Goal: Information Seeking & Learning: Learn about a topic

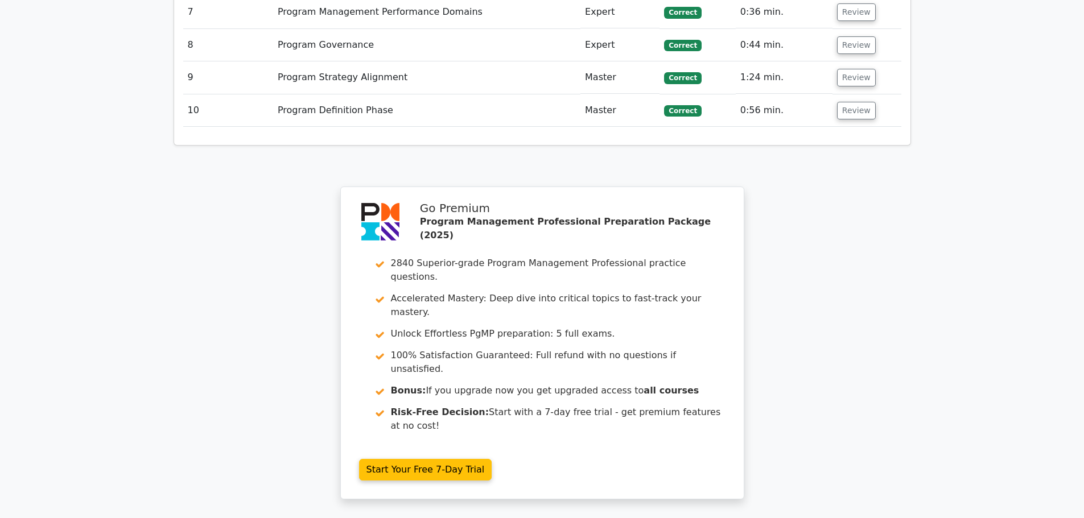
scroll to position [2267, 0]
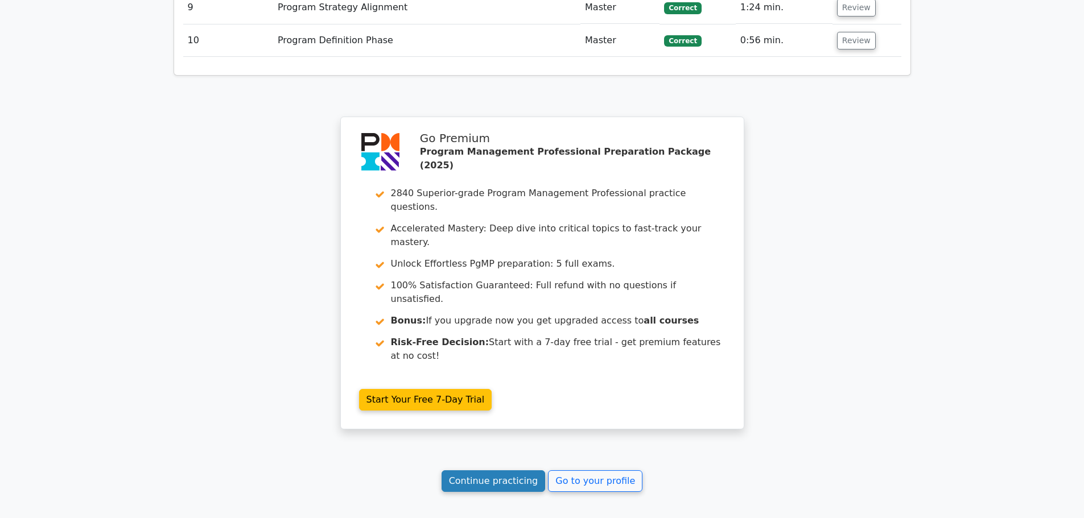
click at [503, 470] on link "Continue practicing" at bounding box center [493, 481] width 104 height 22
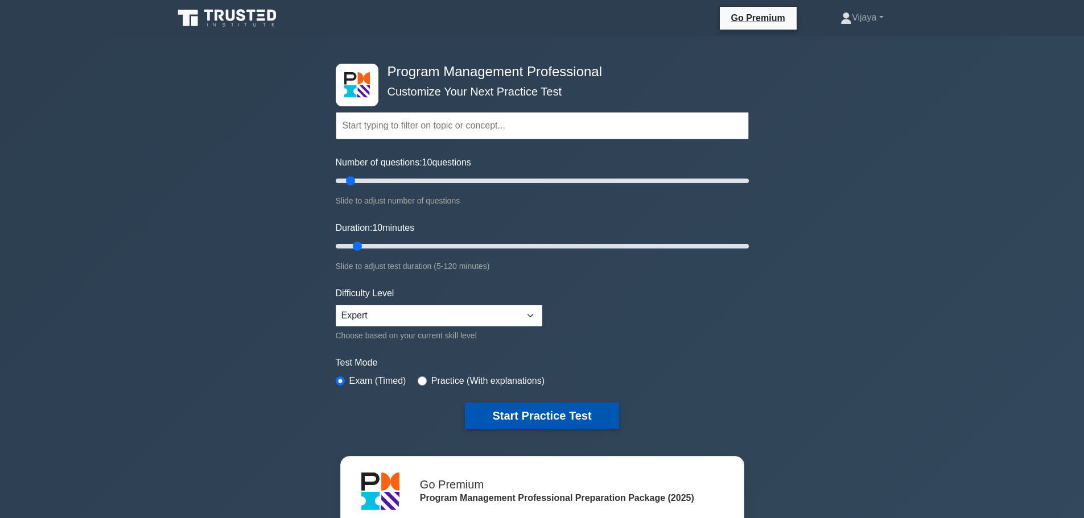
click at [568, 412] on button "Start Practice Test" at bounding box center [542, 416] width 154 height 26
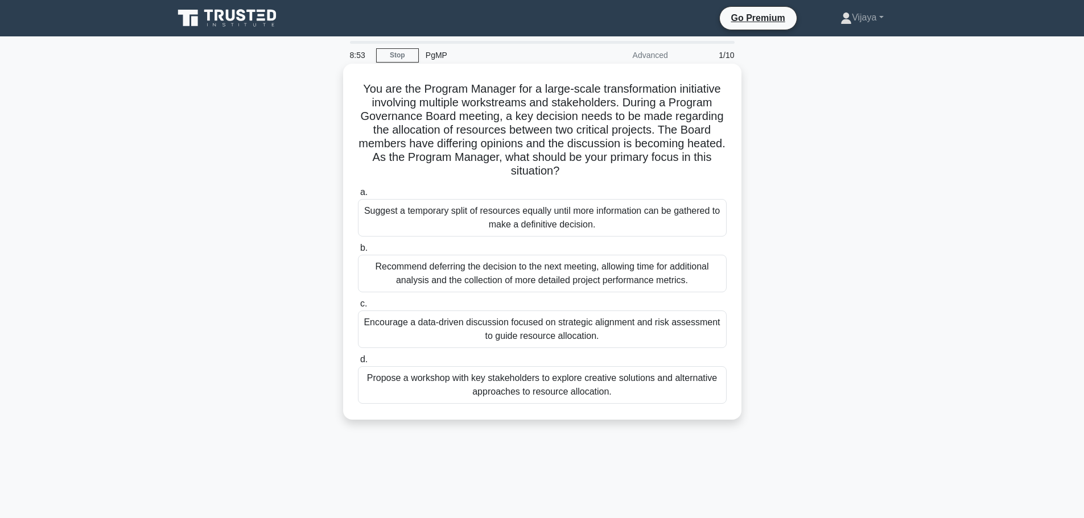
click at [622, 329] on div "Encourage a data-driven discussion focused on strategic alignment and risk asse…" at bounding box center [542, 330] width 369 height 38
click at [358, 308] on input "c. Encourage a data-driven discussion focused on strategic alignment and risk a…" at bounding box center [358, 303] width 0 height 7
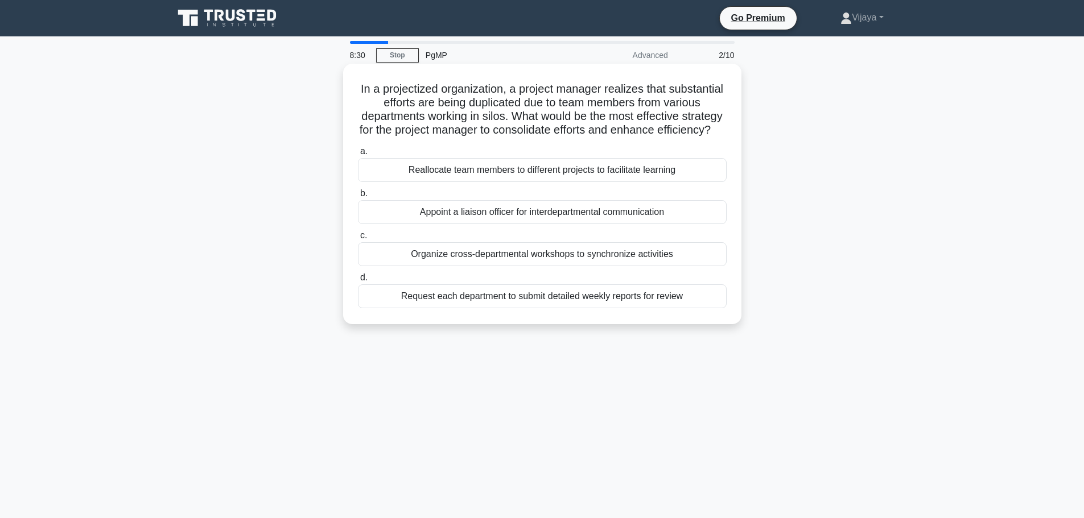
click at [595, 266] on div "Organize cross-departmental workshops to synchronize activities" at bounding box center [542, 254] width 369 height 24
click at [358, 239] on input "c. Organize cross-departmental workshops to synchronize activities" at bounding box center [358, 235] width 0 height 7
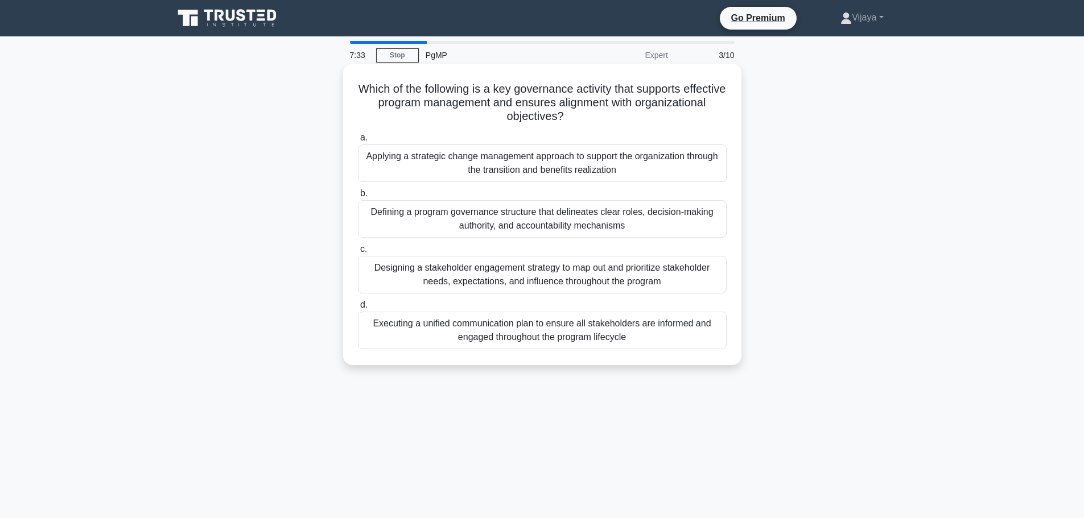
click at [556, 156] on div "Applying a strategic change management approach to support the organization thr…" at bounding box center [542, 163] width 369 height 38
click at [358, 142] on input "a. Applying a strategic change management approach to support the organization …" at bounding box center [358, 137] width 0 height 7
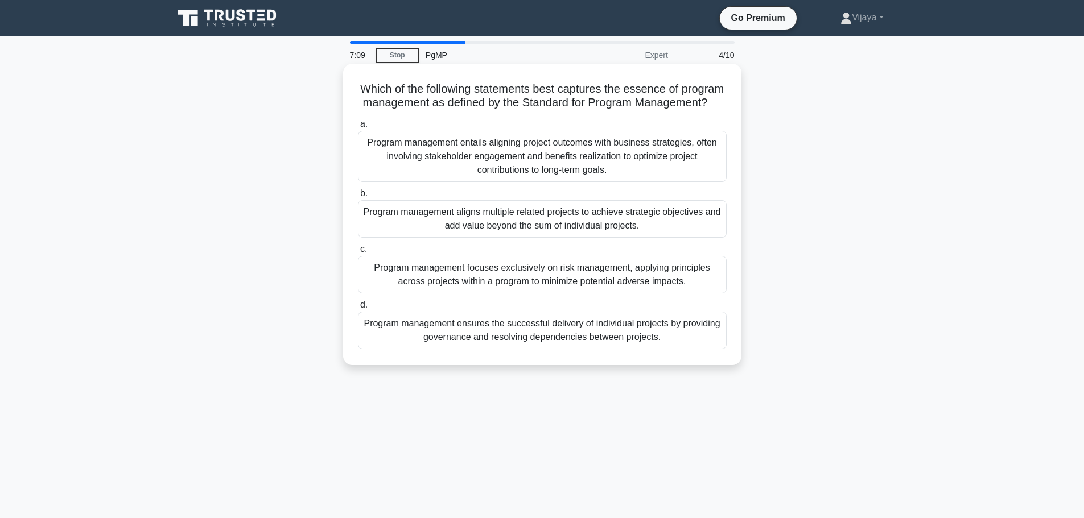
click at [526, 169] on div "Program management entails aligning project outcomes with business strategies, …" at bounding box center [542, 156] width 369 height 51
click at [358, 128] on input "a. Program management entails aligning project outcomes with business strategie…" at bounding box center [358, 124] width 0 height 7
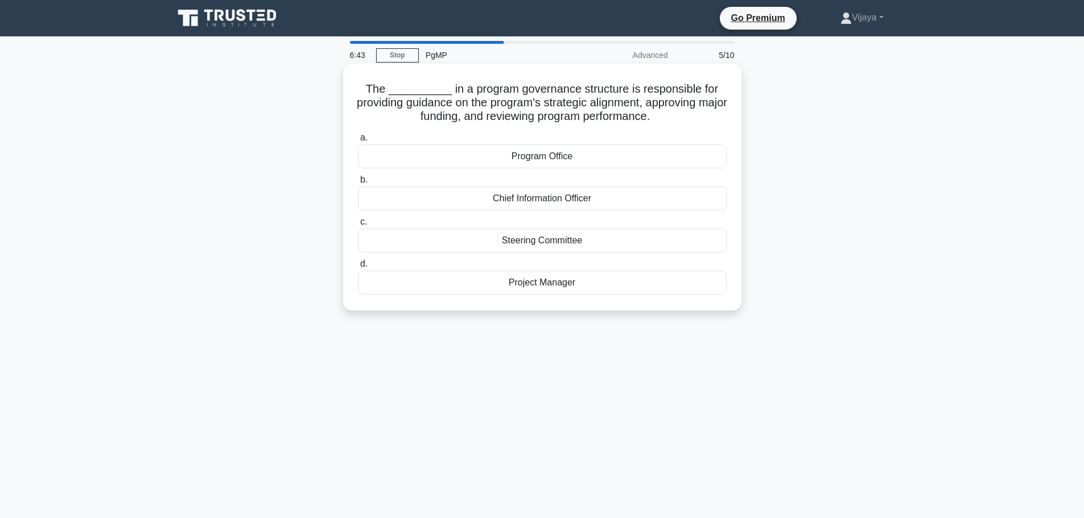
click at [564, 247] on div "Steering Committee" at bounding box center [542, 241] width 369 height 24
click at [358, 226] on input "c. Steering Committee" at bounding box center [358, 221] width 0 height 7
click at [530, 286] on div "risk assessment" at bounding box center [542, 283] width 369 height 24
click at [358, 268] on input "d. risk assessment" at bounding box center [358, 264] width 0 height 7
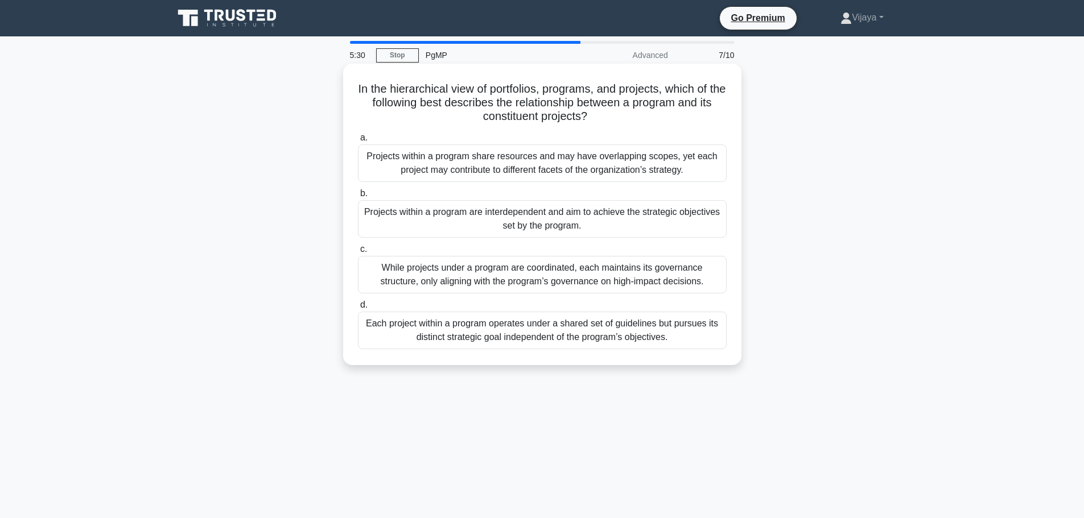
click at [570, 172] on div "Projects within a program share resources and may have overlapping scopes, yet …" at bounding box center [542, 163] width 369 height 38
click at [358, 142] on input "a. Projects within a program share resources and may have overlapping scopes, y…" at bounding box center [358, 137] width 0 height 7
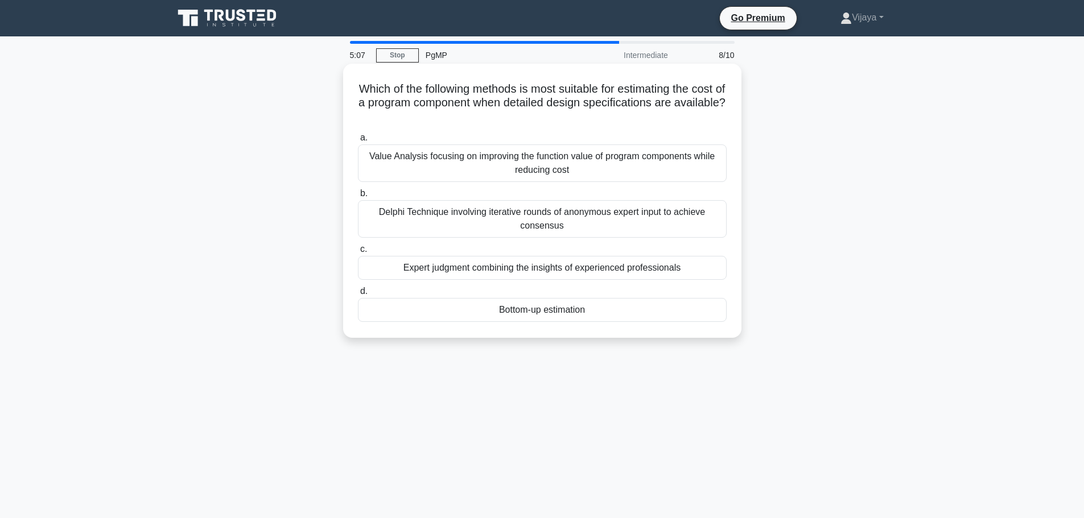
click at [549, 311] on div "Bottom-up estimation" at bounding box center [542, 310] width 369 height 24
click at [358, 295] on input "d. Bottom-up estimation" at bounding box center [358, 291] width 0 height 7
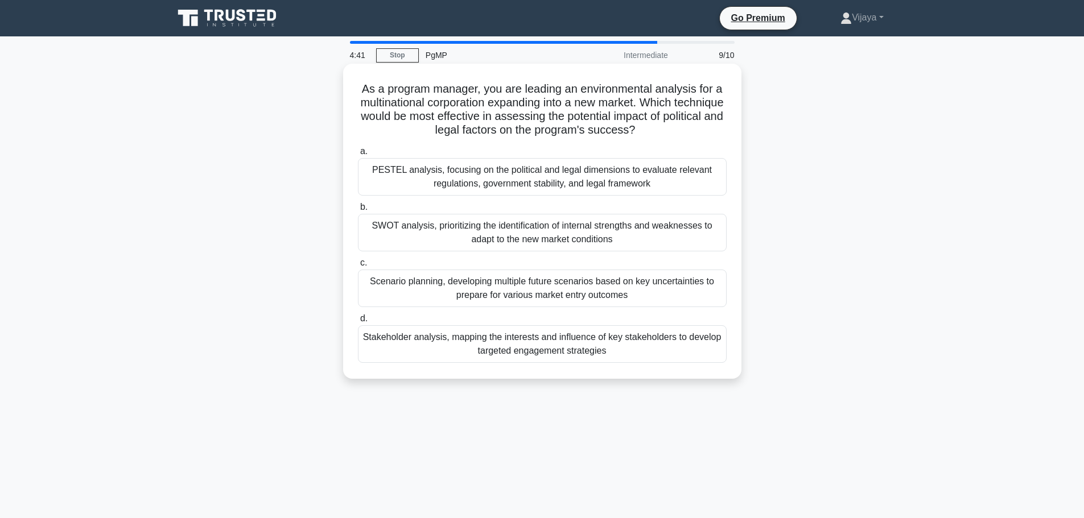
click at [577, 343] on div "Stakeholder analysis, mapping the interests and influence of key stakeholders t…" at bounding box center [542, 344] width 369 height 38
click at [358, 323] on input "d. Stakeholder analysis, mapping the interests and influence of key stakeholder…" at bounding box center [358, 318] width 0 height 7
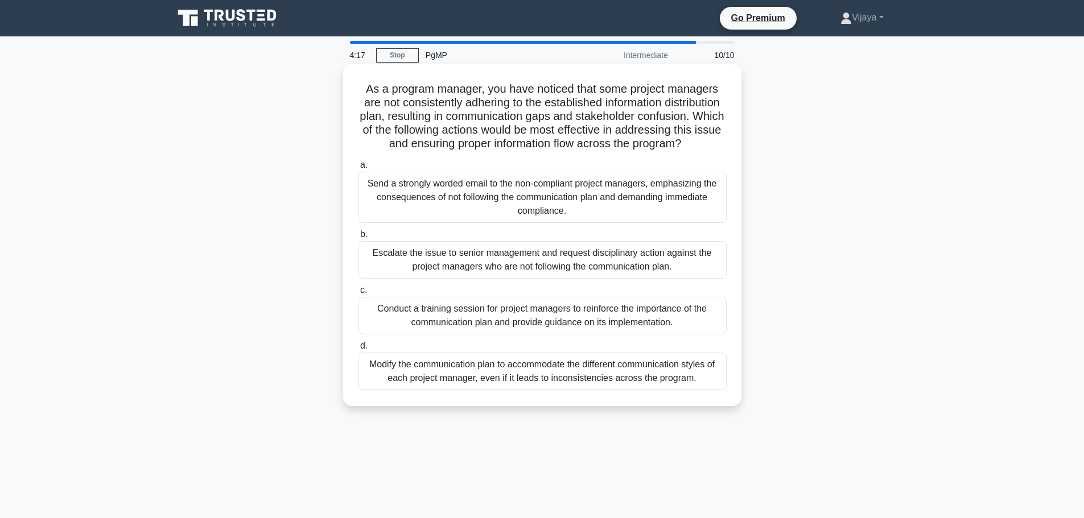
click at [645, 329] on div "Conduct a training session for project managers to reinforce the importance of …" at bounding box center [542, 316] width 369 height 38
click at [358, 294] on input "c. Conduct a training session for project managers to reinforce the importance …" at bounding box center [358, 290] width 0 height 7
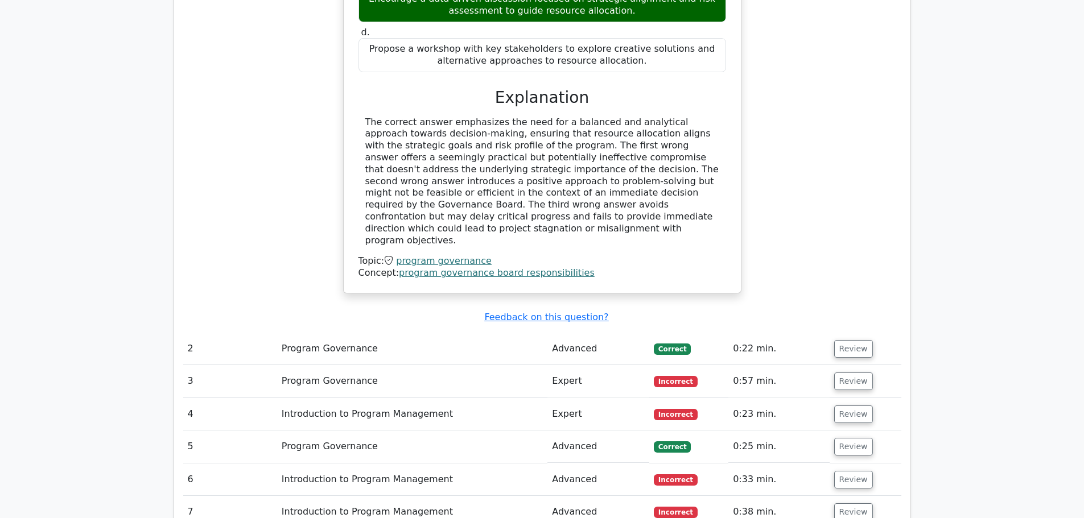
scroll to position [1258, 0]
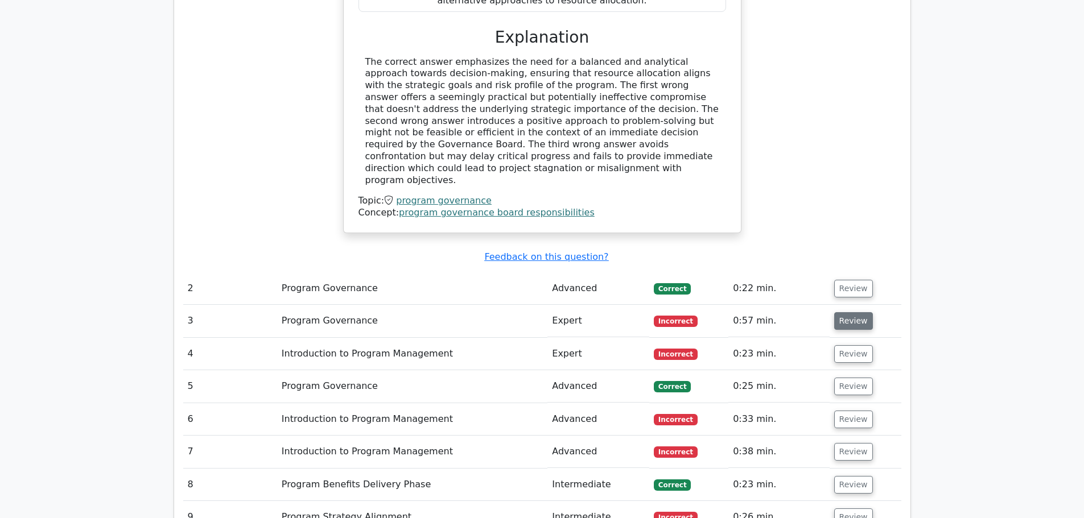
click at [865, 312] on button "Review" at bounding box center [853, 321] width 39 height 18
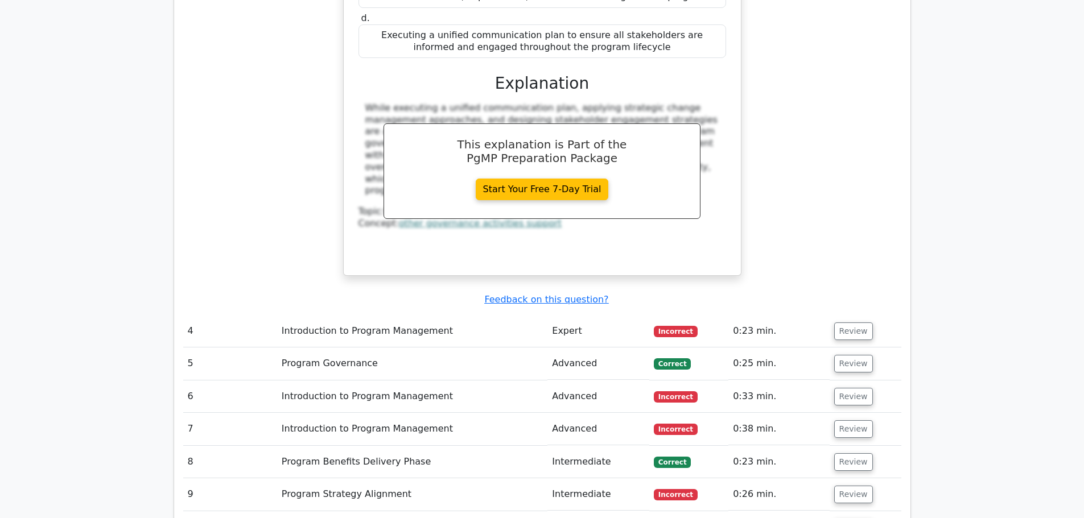
scroll to position [1855, 0]
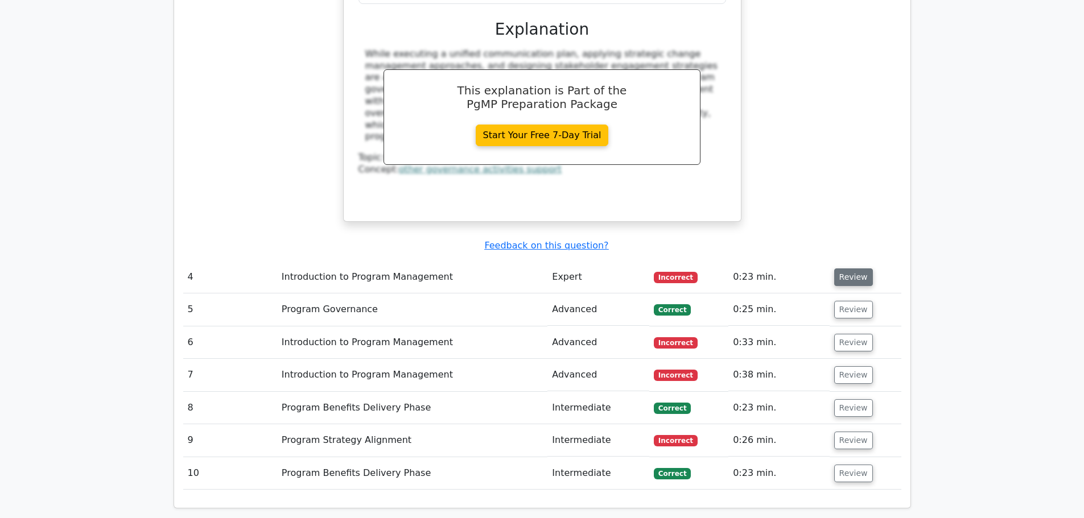
click at [854, 268] on button "Review" at bounding box center [853, 277] width 39 height 18
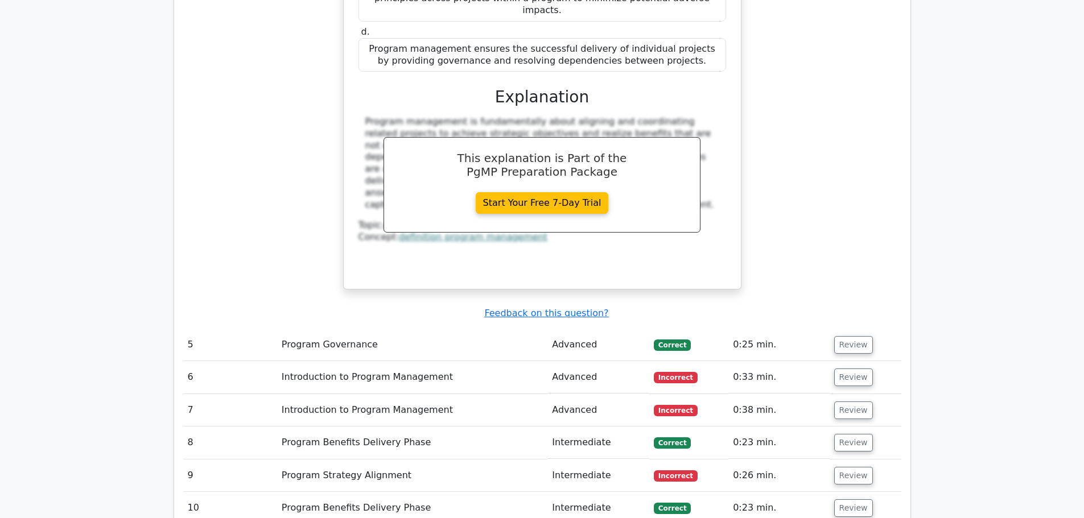
scroll to position [2412, 0]
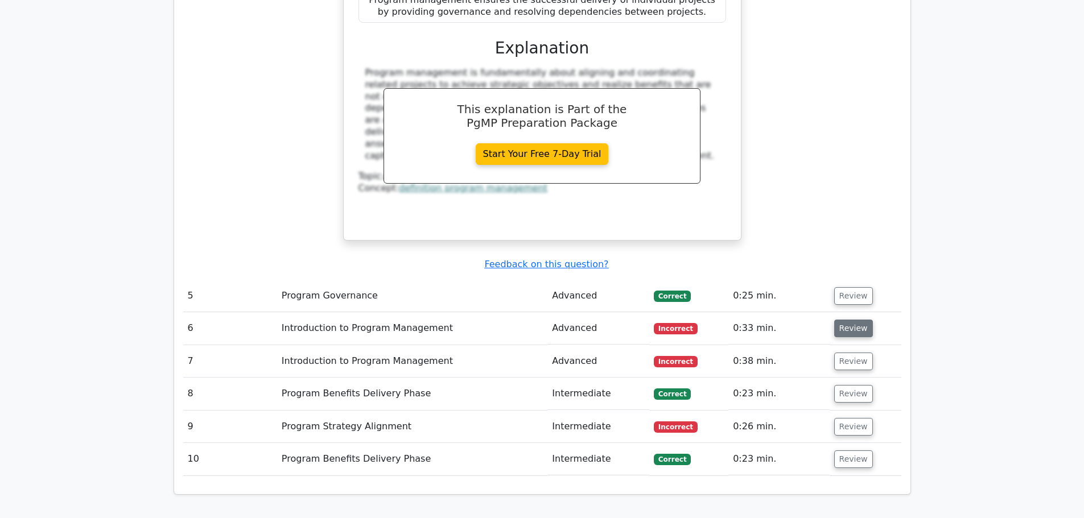
click at [851, 320] on button "Review" at bounding box center [853, 329] width 39 height 18
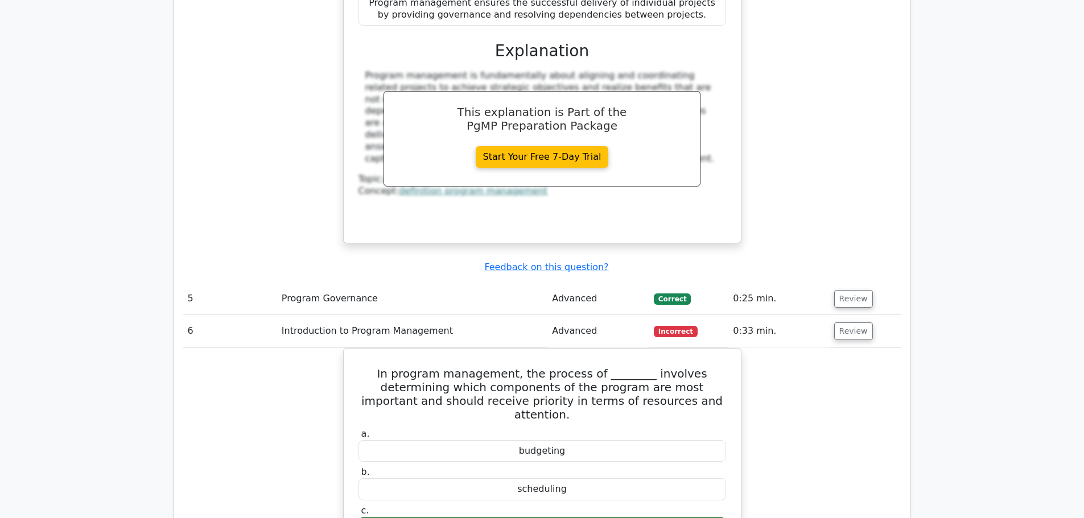
drag, startPoint x: 956, startPoint y: 387, endPoint x: 994, endPoint y: 386, distance: 38.1
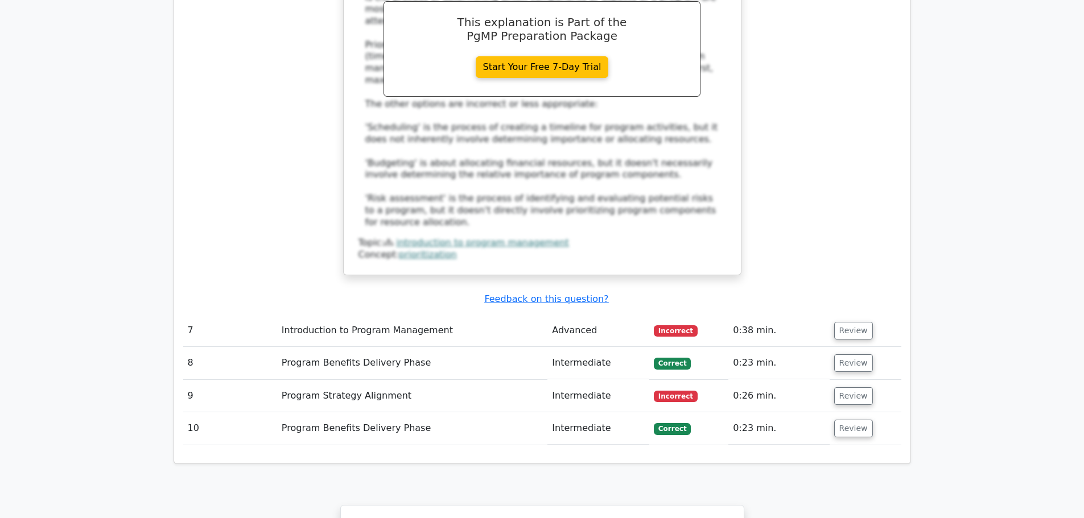
scroll to position [3067, 0]
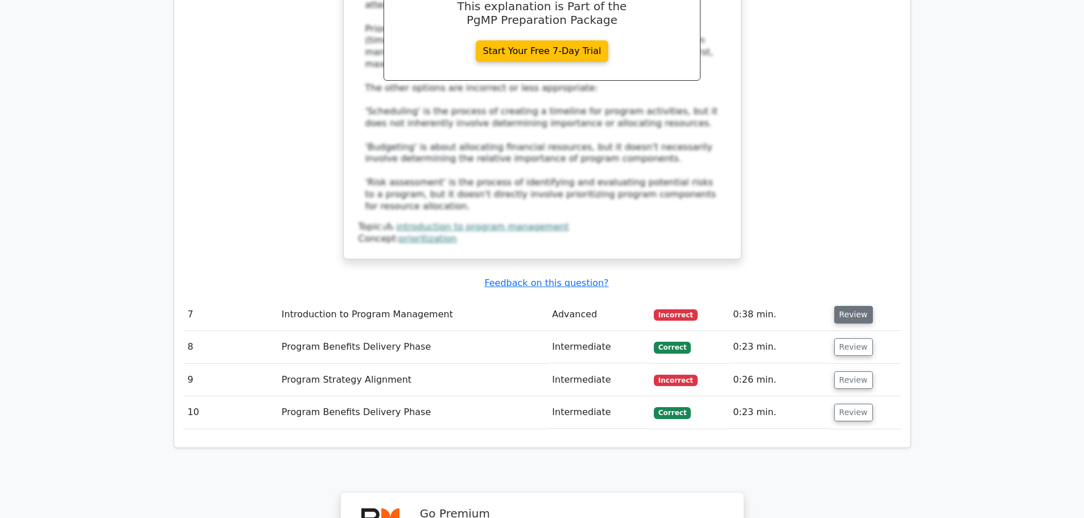
click at [838, 306] on button "Review" at bounding box center [853, 315] width 39 height 18
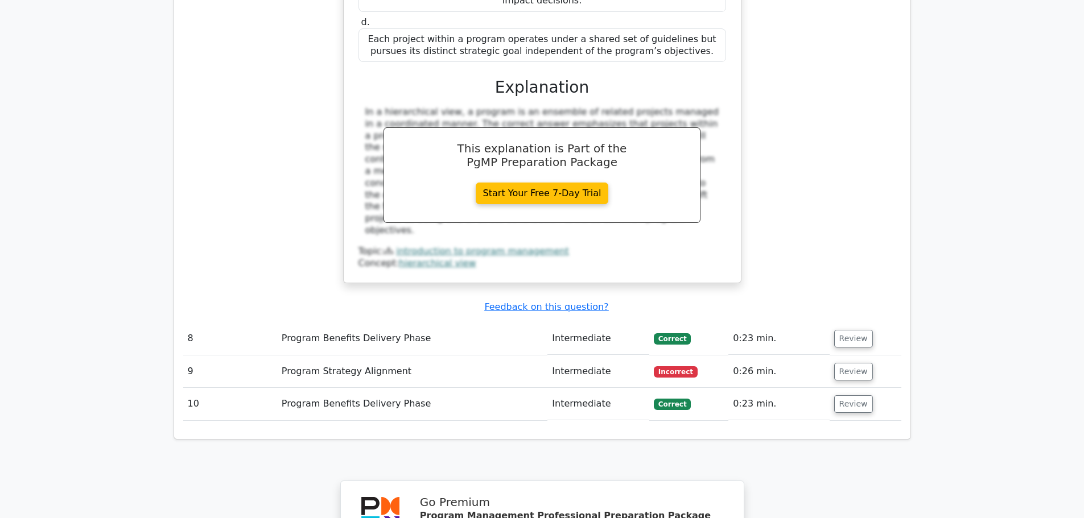
scroll to position [3620, 0]
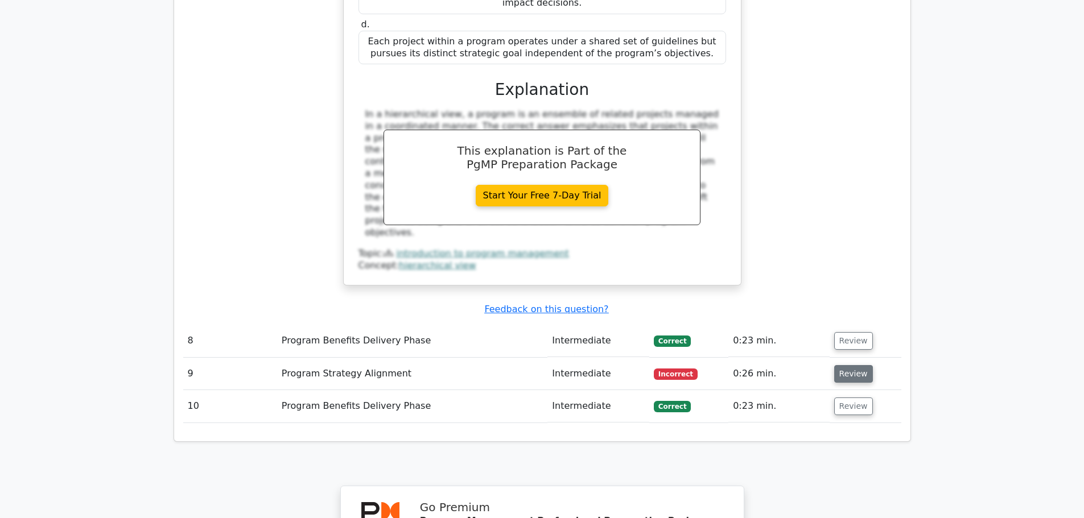
click at [850, 365] on button "Review" at bounding box center [853, 374] width 39 height 18
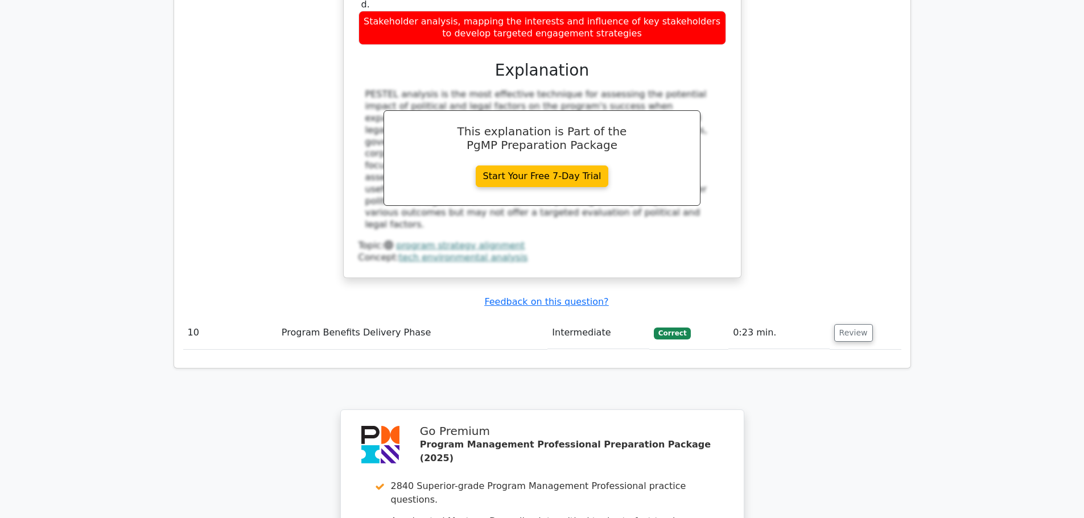
scroll to position [4458, 0]
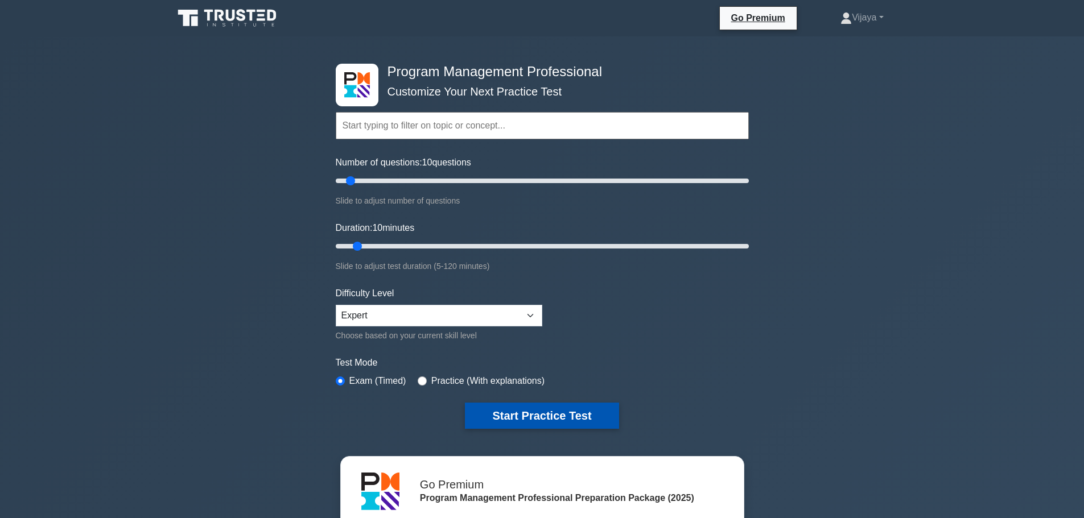
click at [539, 417] on button "Start Practice Test" at bounding box center [542, 416] width 154 height 26
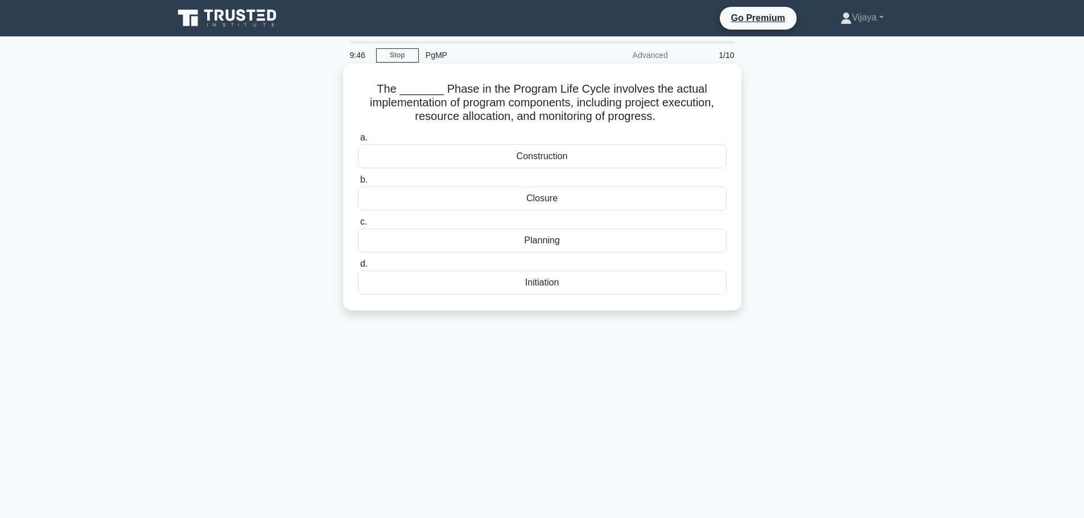
click at [541, 283] on div "Initiation" at bounding box center [542, 283] width 369 height 24
click at [358, 268] on input "d. Initiation" at bounding box center [358, 264] width 0 height 7
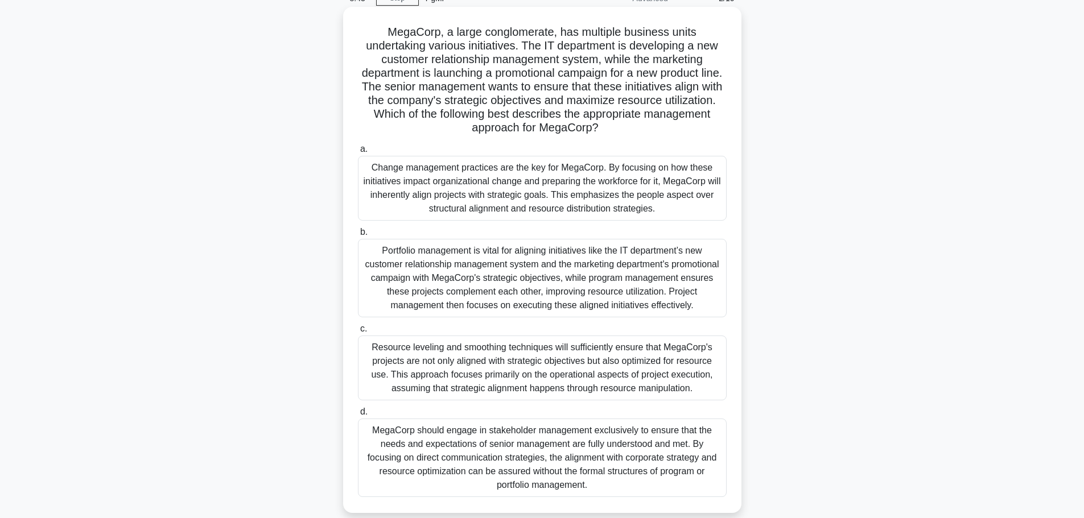
scroll to position [57, 0]
click at [489, 271] on div "Portfolio management is vital for aligning initiatives like the IT department’s…" at bounding box center [542, 277] width 369 height 78
click at [358, 235] on input "b. Portfolio management is vital for aligning initiatives like the IT departmen…" at bounding box center [358, 231] width 0 height 7
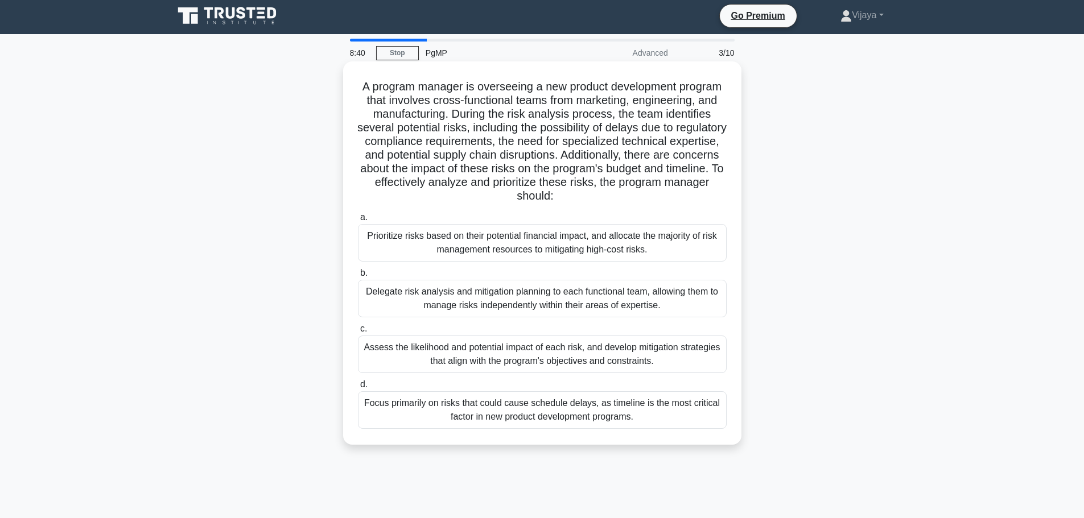
scroll to position [0, 0]
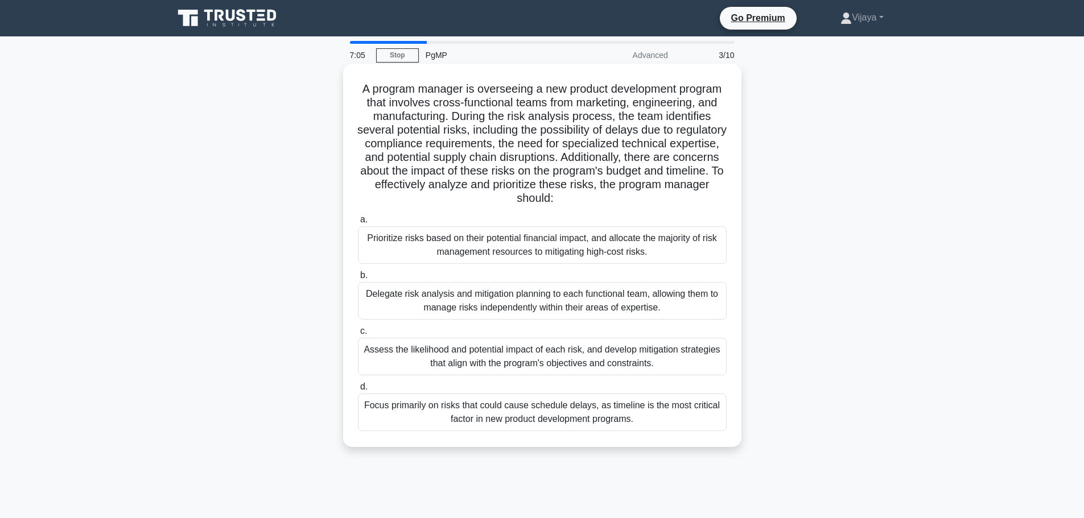
click at [596, 354] on div "Assess the likelihood and potential impact of each risk, and develop mitigation…" at bounding box center [542, 357] width 369 height 38
click at [358, 335] on input "c. Assess the likelihood and potential impact of each risk, and develop mitigat…" at bounding box center [358, 331] width 0 height 7
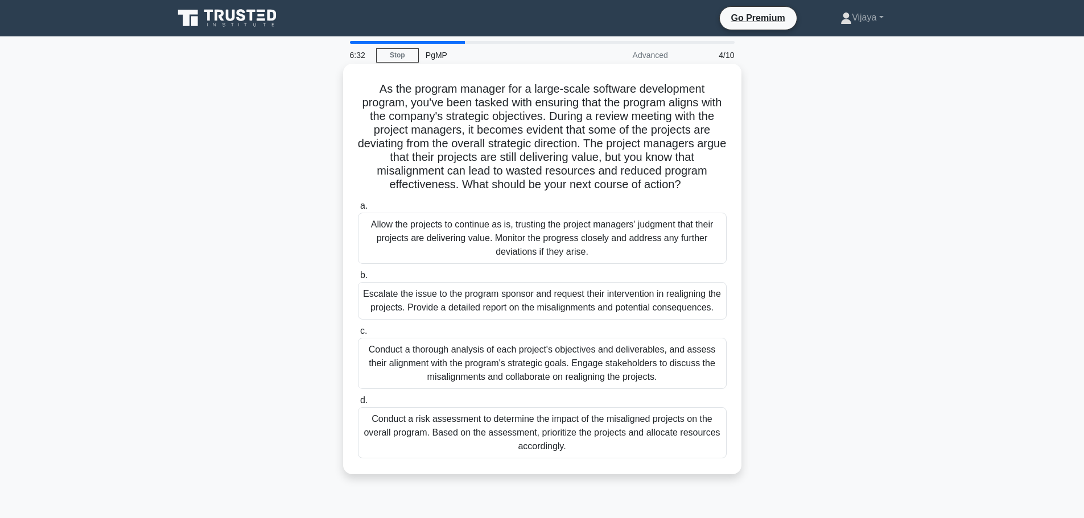
click at [594, 375] on div "Conduct a thorough analysis of each project's objectives and deliverables, and …" at bounding box center [542, 363] width 369 height 51
click at [358, 335] on input "c. Conduct a thorough analysis of each project's objectives and deliverables, a…" at bounding box center [358, 331] width 0 height 7
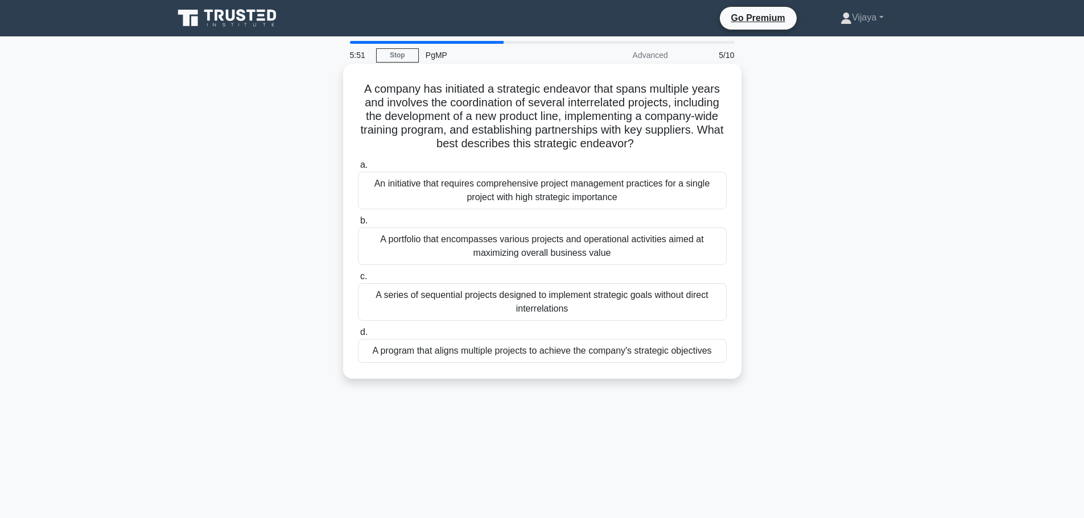
click at [543, 251] on div "A portfolio that encompasses various projects and operational activities aimed …" at bounding box center [542, 247] width 369 height 38
click at [358, 225] on input "b. A portfolio that encompasses various projects and operational activities aim…" at bounding box center [358, 220] width 0 height 7
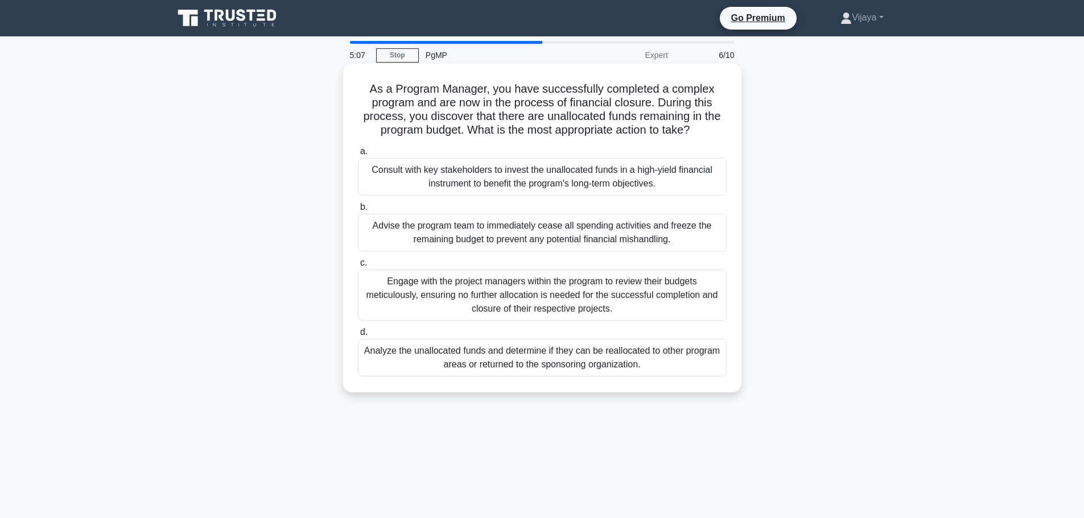
click at [576, 360] on div "Analyze the unallocated funds and determine if they can be reallocated to other…" at bounding box center [542, 358] width 369 height 38
click at [358, 336] on input "d. Analyze the unallocated funds and determine if they can be reallocated to ot…" at bounding box center [358, 332] width 0 height 7
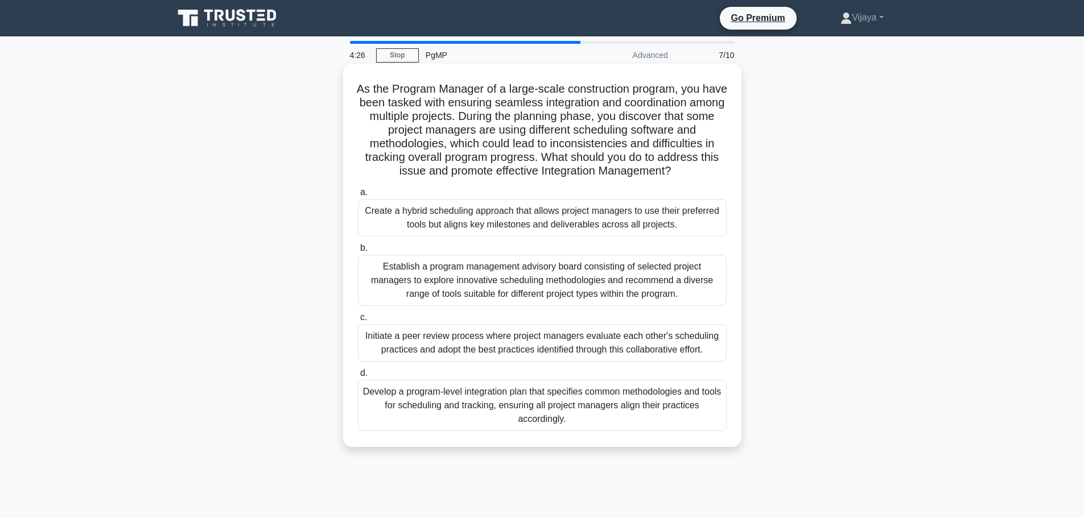
click at [490, 407] on div "Develop a program-level integration plan that specifies common methodologies an…" at bounding box center [542, 405] width 369 height 51
click at [358, 377] on input "d. Develop a program-level integration plan that specifies common methodologies…" at bounding box center [358, 373] width 0 height 7
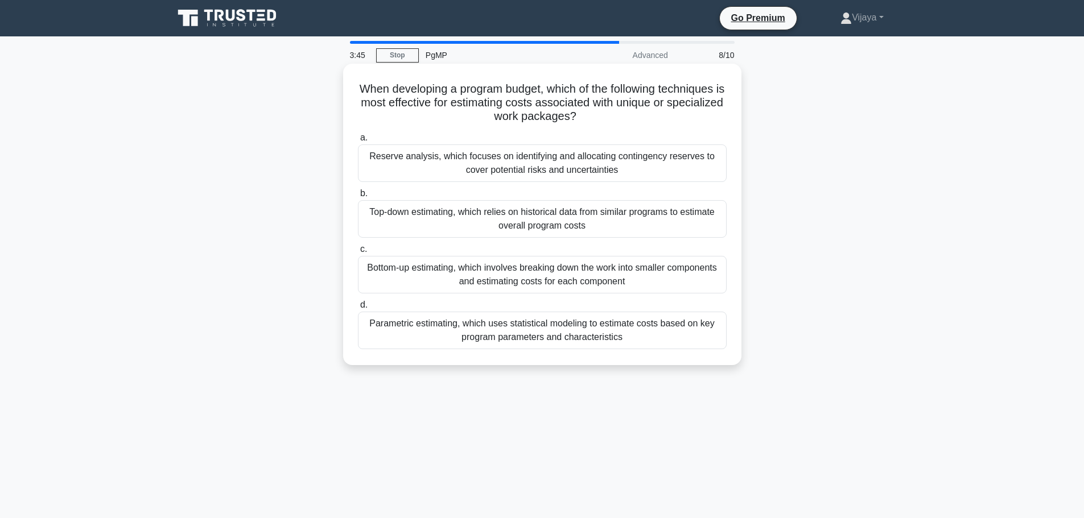
click at [524, 334] on div "Parametric estimating, which uses statistical modeling to estimate costs based …" at bounding box center [542, 331] width 369 height 38
click at [358, 309] on input "d. Parametric estimating, which uses statistical modeling to estimate costs bas…" at bounding box center [358, 304] width 0 height 7
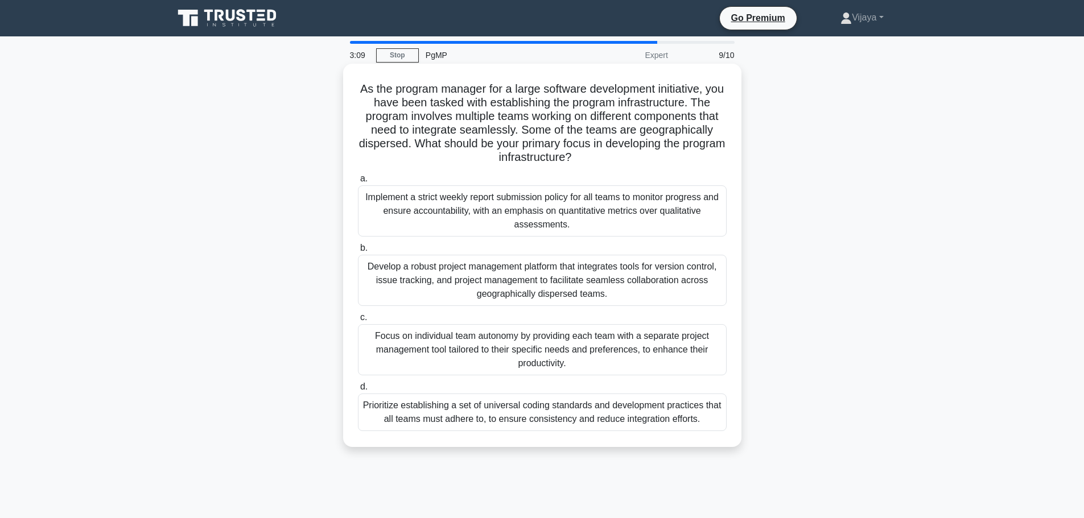
click at [551, 285] on div "Develop a robust project management platform that integrates tools for version …" at bounding box center [542, 280] width 369 height 51
click at [358, 252] on input "b. Develop a robust project management platform that integrates tools for versi…" at bounding box center [358, 248] width 0 height 7
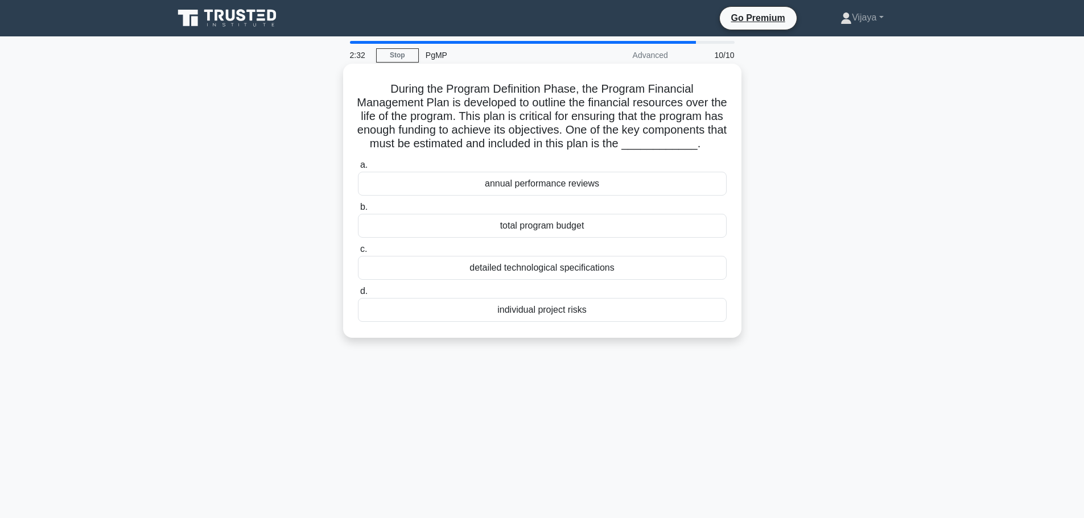
click at [515, 238] on div "total program budget" at bounding box center [542, 226] width 369 height 24
click at [358, 211] on input "b. total program budget" at bounding box center [358, 207] width 0 height 7
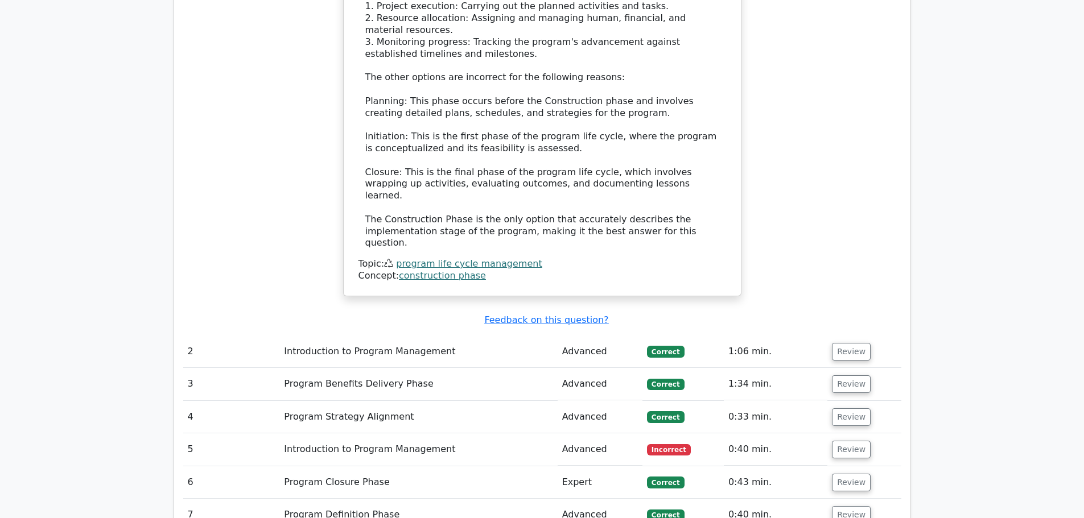
scroll to position [1380, 0]
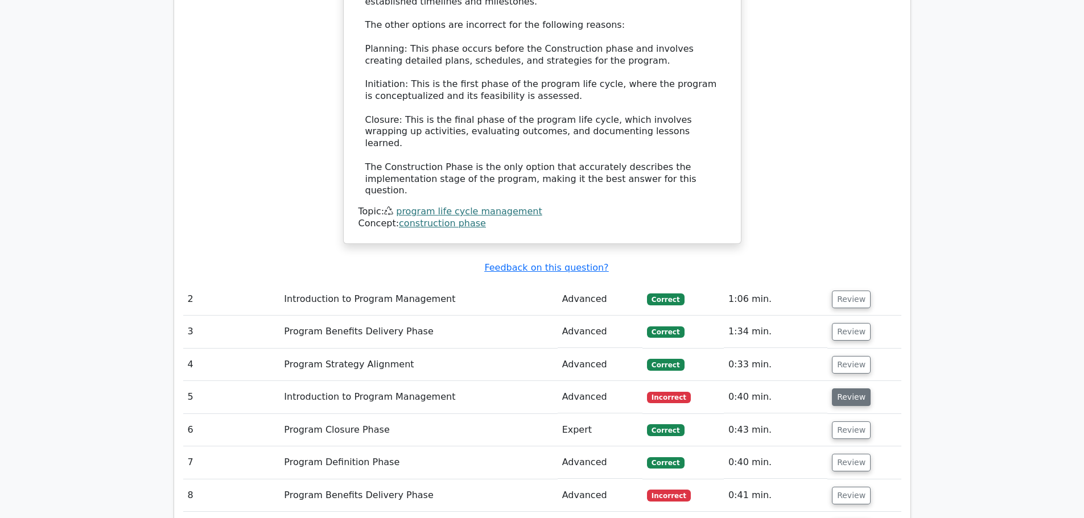
click at [853, 388] on button "Review" at bounding box center [851, 397] width 39 height 18
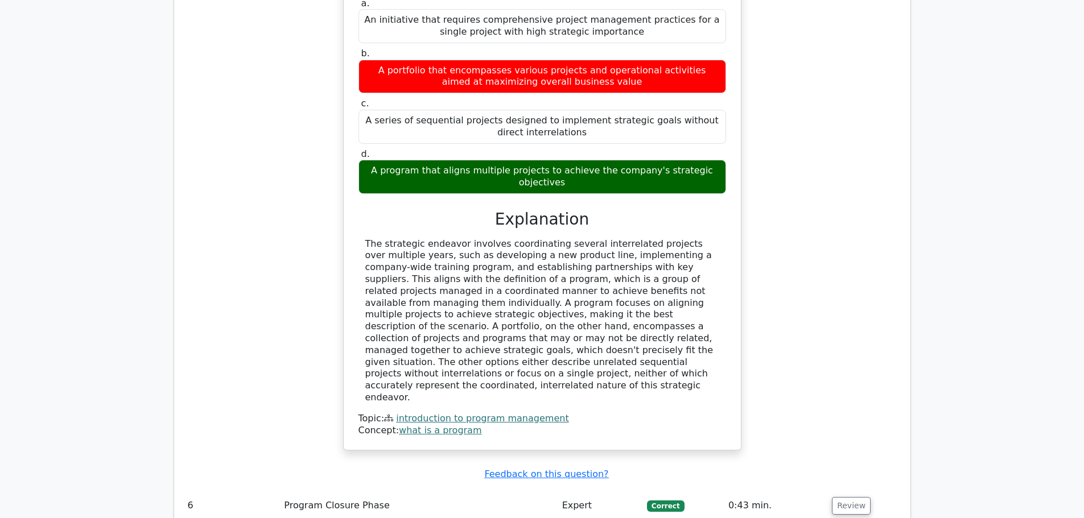
scroll to position [2148, 0]
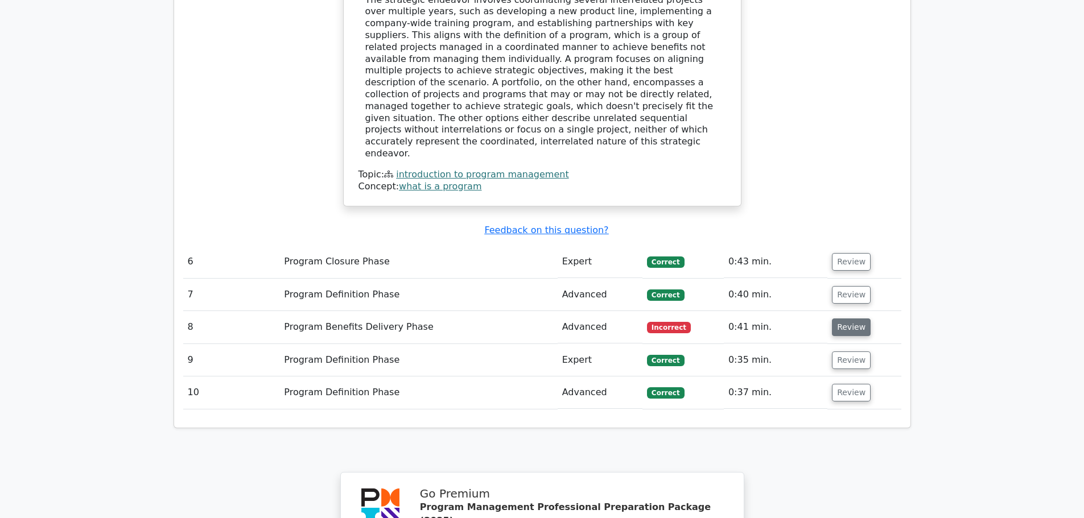
click at [838, 319] on button "Review" at bounding box center [851, 328] width 39 height 18
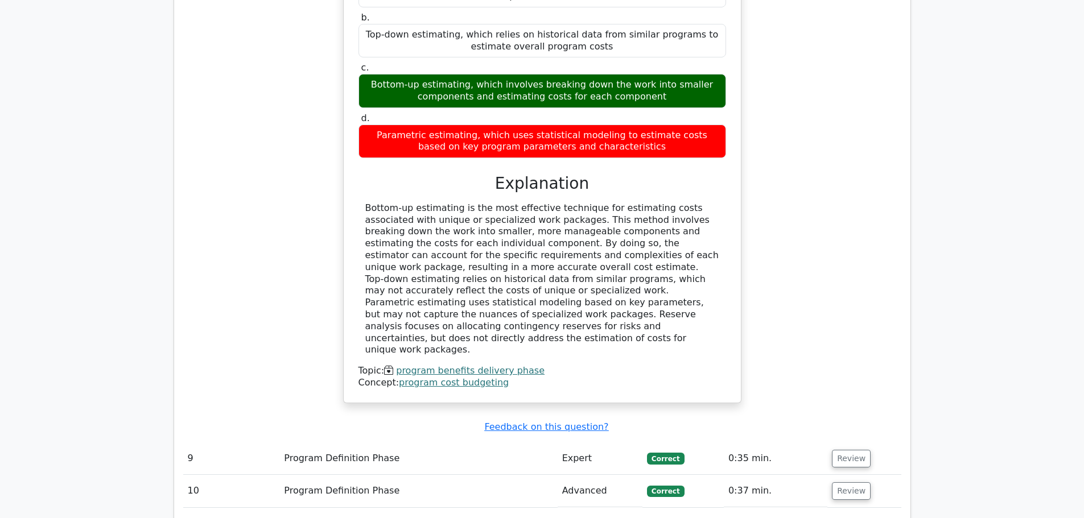
scroll to position [2977, 0]
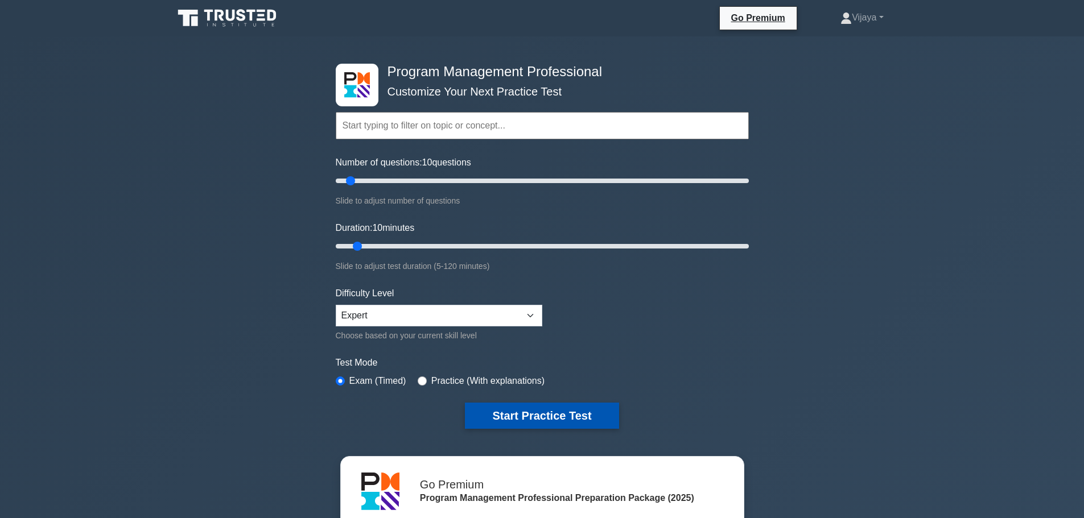
click at [537, 414] on button "Start Practice Test" at bounding box center [542, 416] width 154 height 26
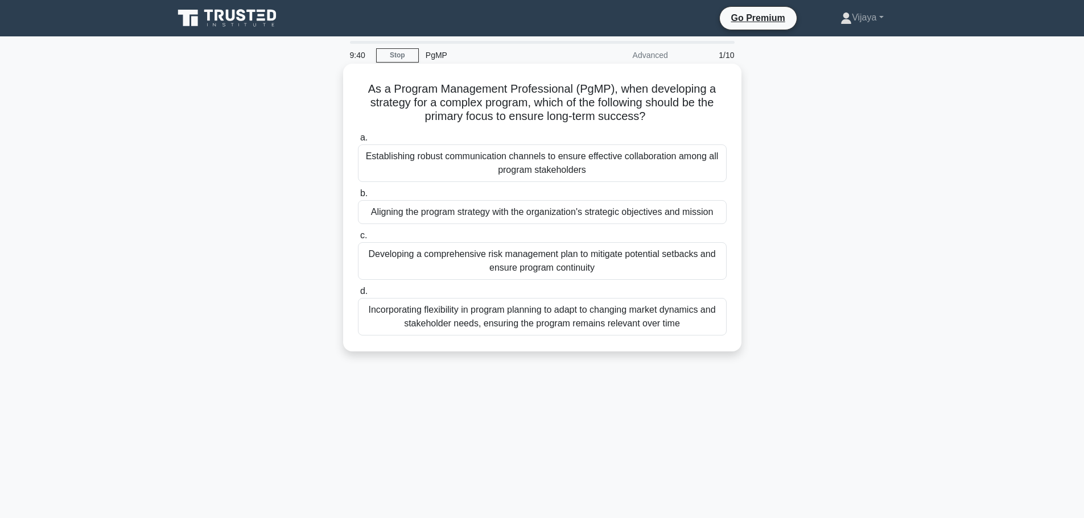
click at [526, 216] on div "Aligning the program strategy with the organization's strategic objectives and …" at bounding box center [542, 212] width 369 height 24
click at [358, 197] on input "b. Aligning the program strategy with the organization's strategic objectives a…" at bounding box center [358, 193] width 0 height 7
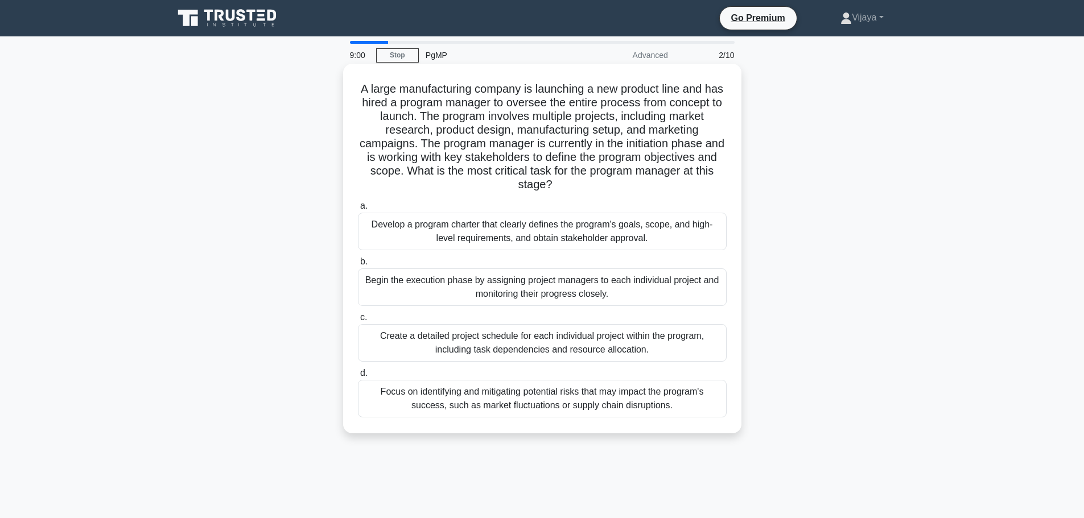
click at [503, 237] on div "Develop a program charter that clearly defines the program's goals, scope, and …" at bounding box center [542, 232] width 369 height 38
click at [358, 210] on input "a. Develop a program charter that clearly defines the program's goals, scope, a…" at bounding box center [358, 205] width 0 height 7
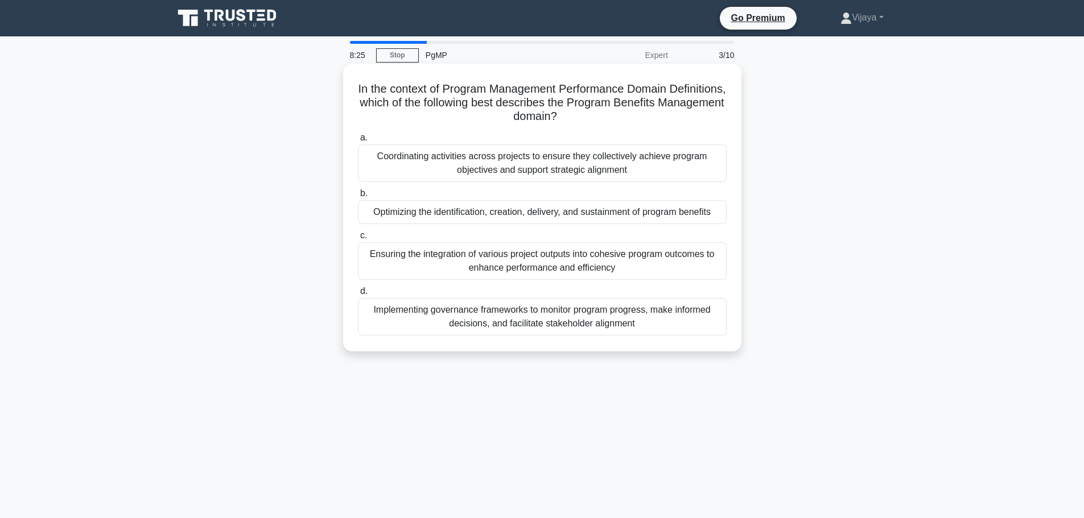
click at [622, 174] on div "Coordinating activities across projects to ensure they collectively achieve pro…" at bounding box center [542, 163] width 369 height 38
click at [358, 142] on input "a. Coordinating activities across projects to ensure they collectively achieve …" at bounding box center [358, 137] width 0 height 7
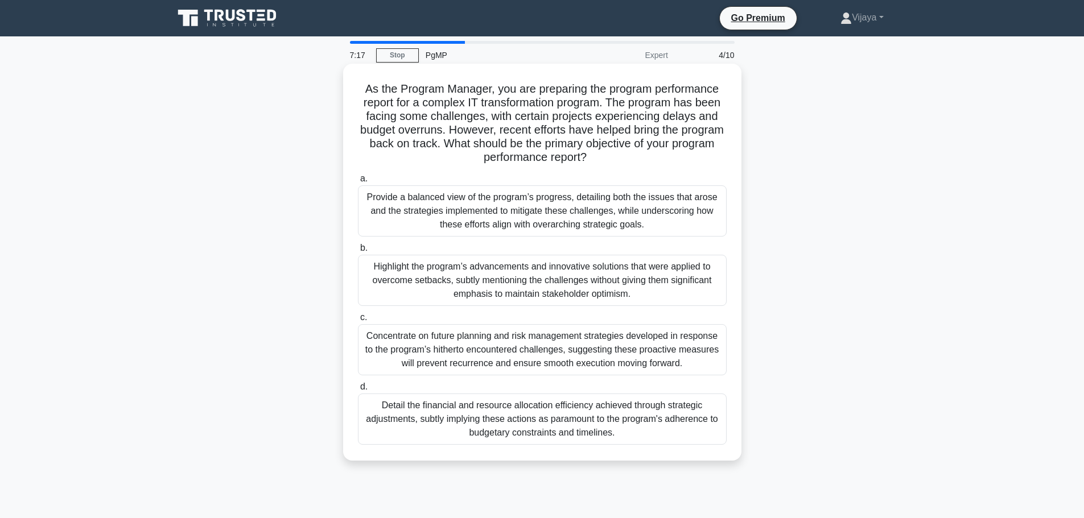
click at [523, 286] on div "Highlight the program’s advancements and innovative solutions that were applied…" at bounding box center [542, 280] width 369 height 51
click at [358, 252] on input "b. Highlight the program’s advancements and innovative solutions that were appl…" at bounding box center [358, 248] width 0 height 7
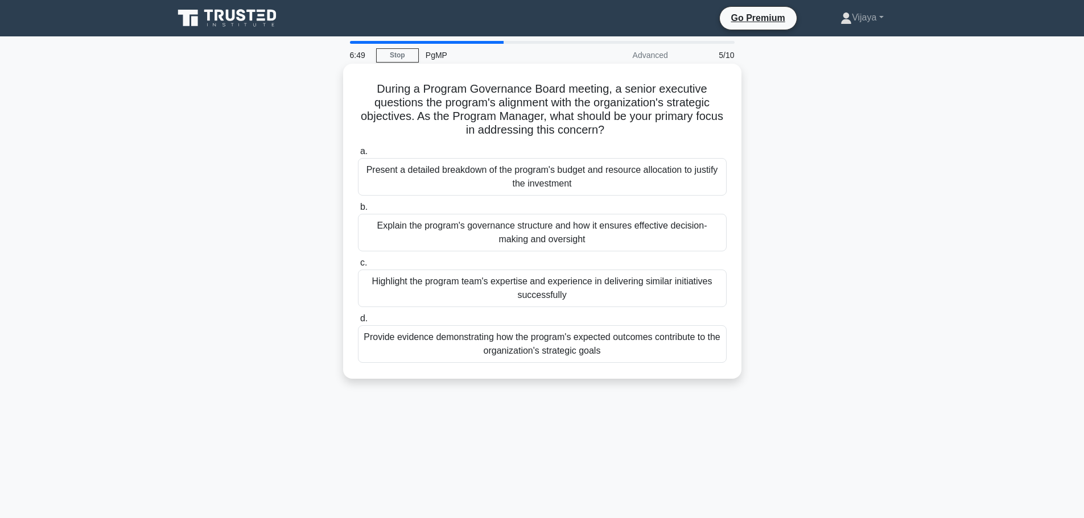
click at [687, 348] on div "Provide evidence demonstrating how the program's expected outcomes contribute t…" at bounding box center [542, 344] width 369 height 38
click at [358, 323] on input "d. Provide evidence demonstrating how the program's expected outcomes contribut…" at bounding box center [358, 318] width 0 height 7
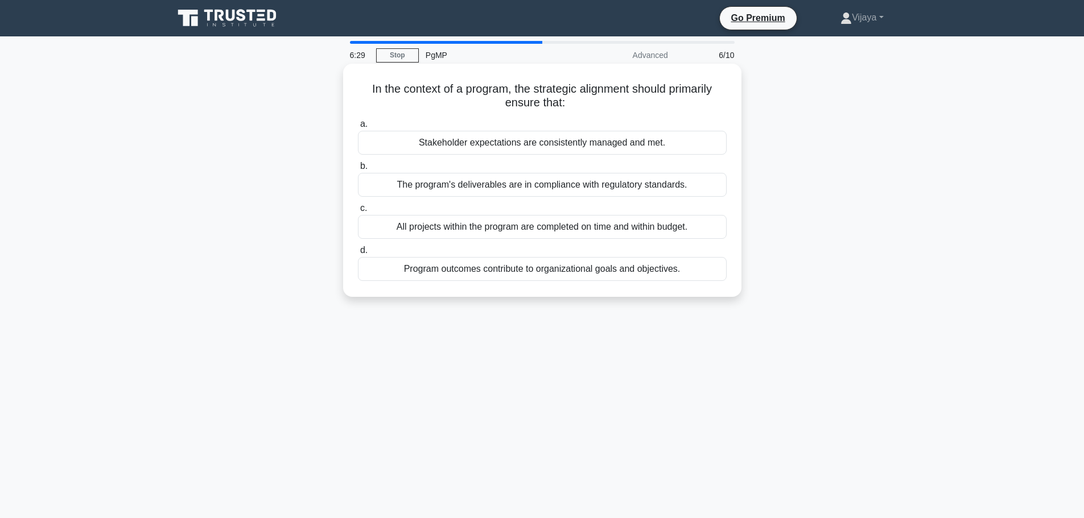
click at [575, 268] on div "Program outcomes contribute to organizational goals and objectives." at bounding box center [542, 269] width 369 height 24
click at [358, 254] on input "d. Program outcomes contribute to organizational goals and objectives." at bounding box center [358, 250] width 0 height 7
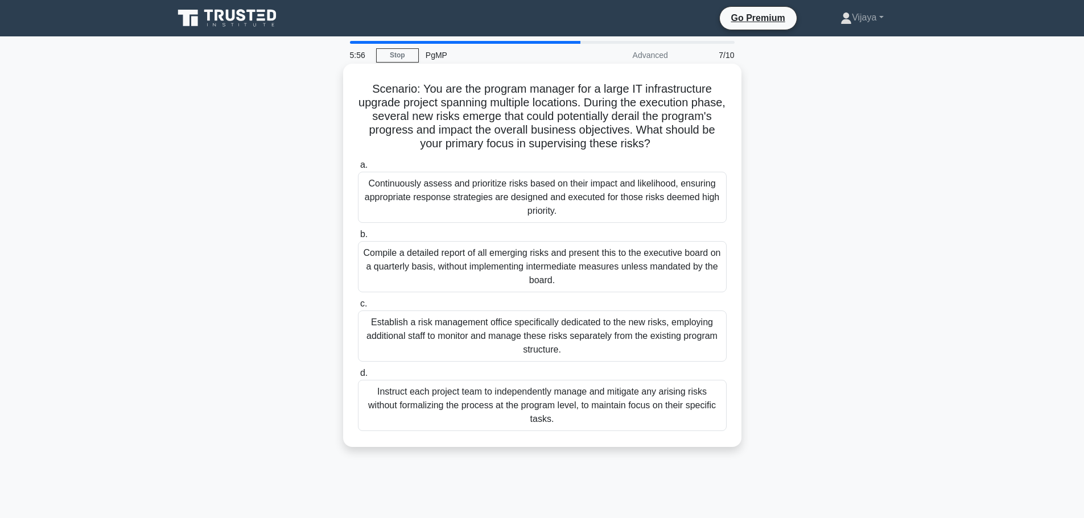
click at [470, 199] on div "Continuously assess and prioritize risks based on their impact and likelihood, …" at bounding box center [542, 197] width 369 height 51
click at [358, 169] on input "a. Continuously assess and prioritize risks based on their impact and likelihoo…" at bounding box center [358, 165] width 0 height 7
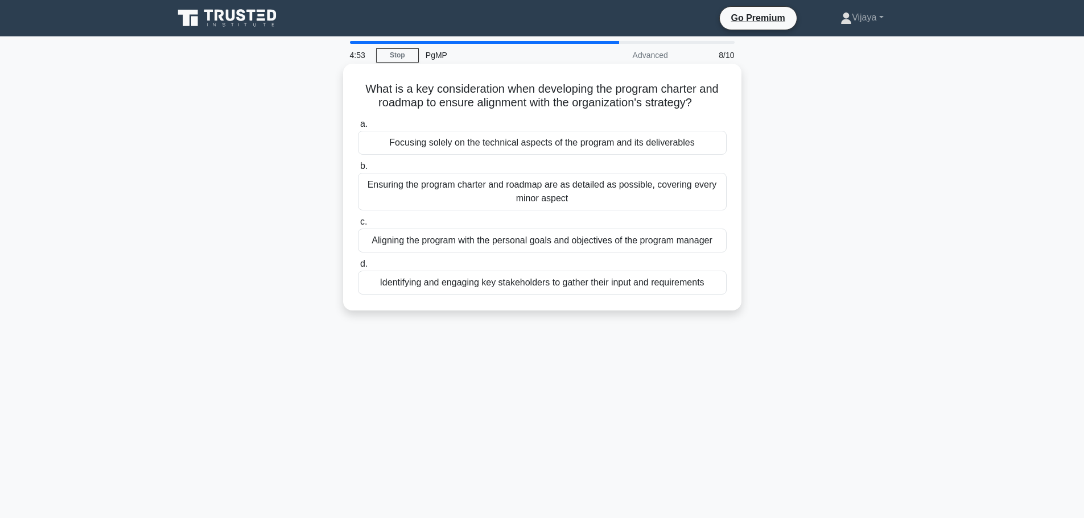
click at [582, 286] on div "Identifying and engaging key stakeholders to gather their input and requirements" at bounding box center [542, 283] width 369 height 24
click at [358, 268] on input "d. Identifying and engaging key stakeholders to gather their input and requirem…" at bounding box center [358, 264] width 0 height 7
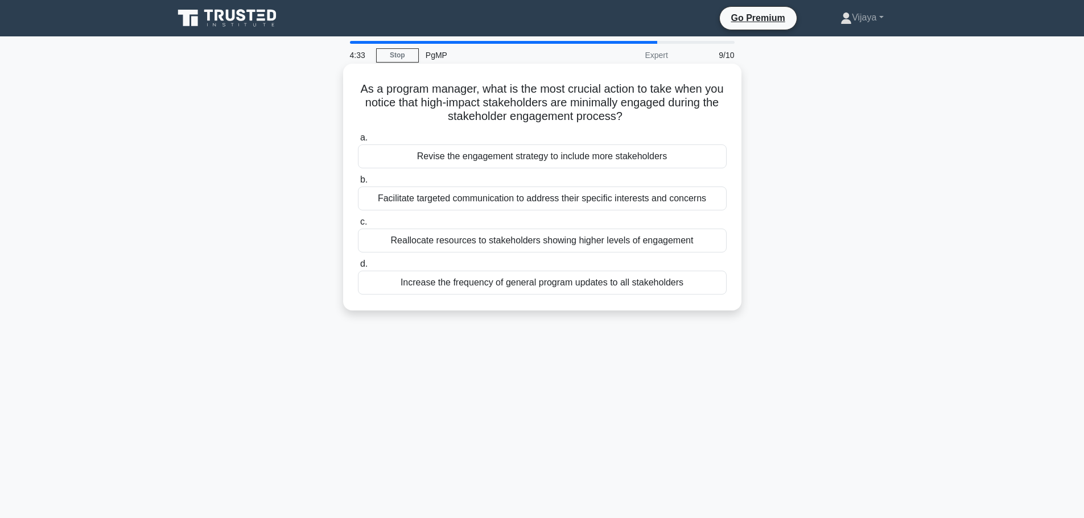
click at [532, 197] on div "Facilitate targeted communication to address their specific interests and conce…" at bounding box center [542, 199] width 369 height 24
click at [358, 184] on input "b. Facilitate targeted communication to address their specific interests and co…" at bounding box center [358, 179] width 0 height 7
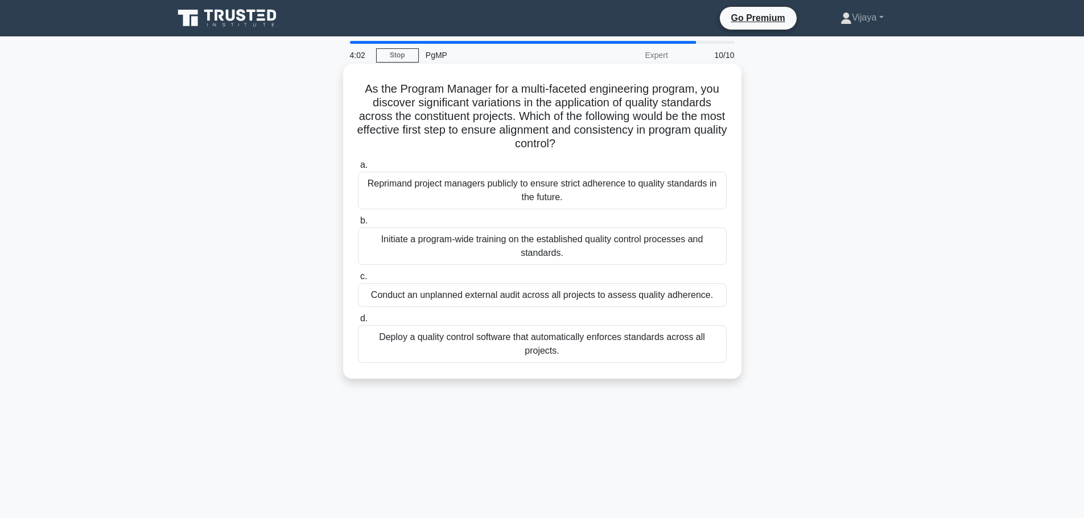
click at [540, 245] on div "Initiate a program-wide training on the established quality control processes a…" at bounding box center [542, 247] width 369 height 38
click at [358, 225] on input "b. Initiate a program-wide training on the established quality control processe…" at bounding box center [358, 220] width 0 height 7
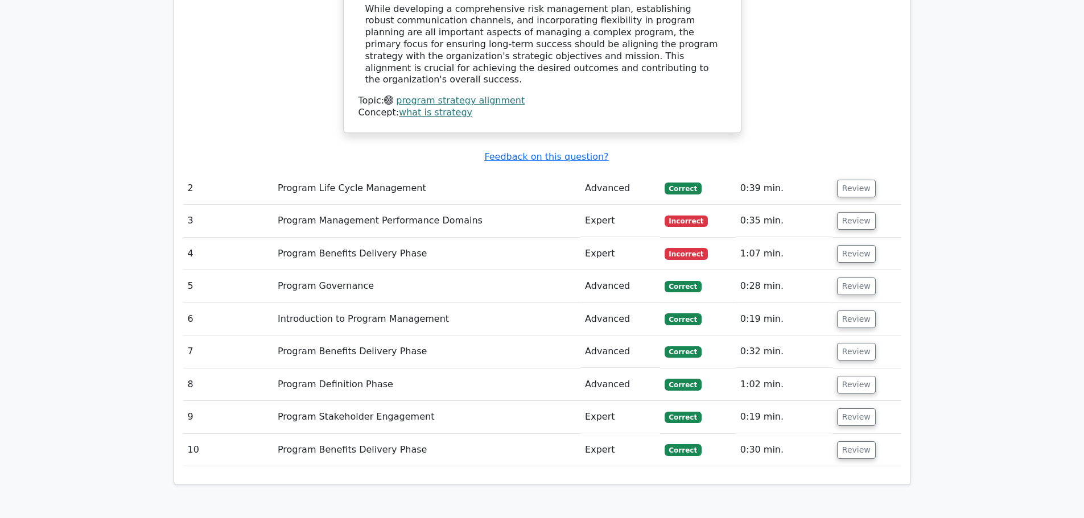
scroll to position [1378, 0]
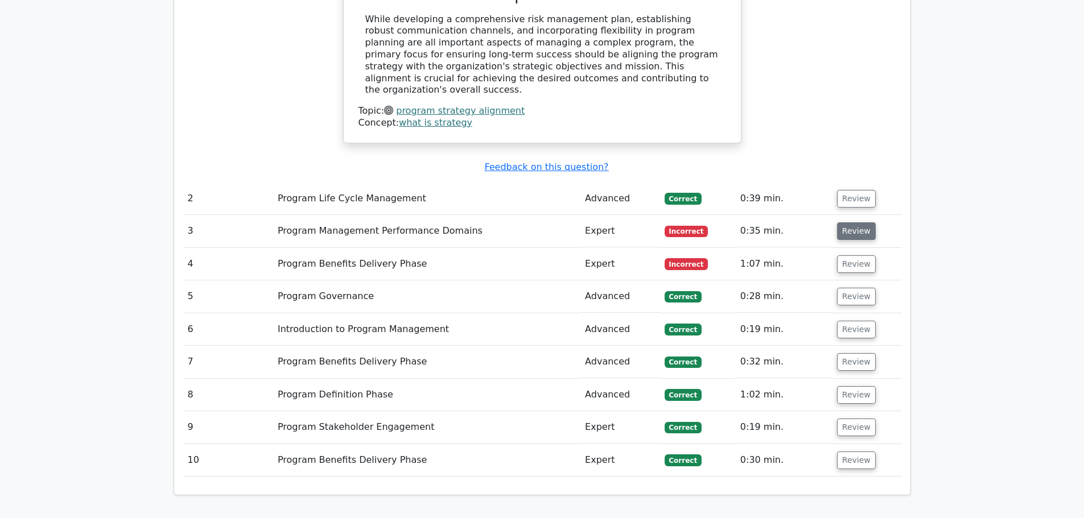
click at [850, 222] on button "Review" at bounding box center [856, 231] width 39 height 18
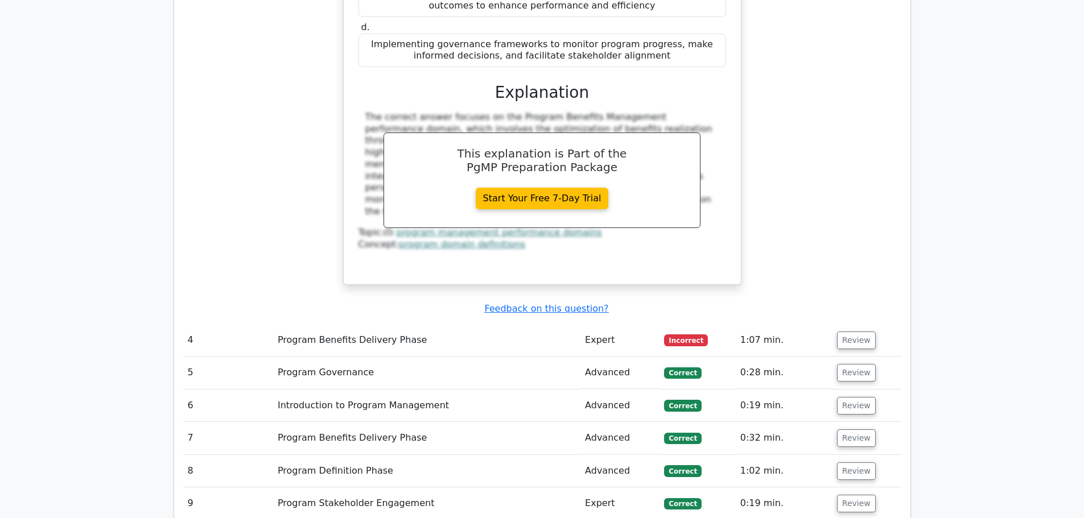
scroll to position [1831, 0]
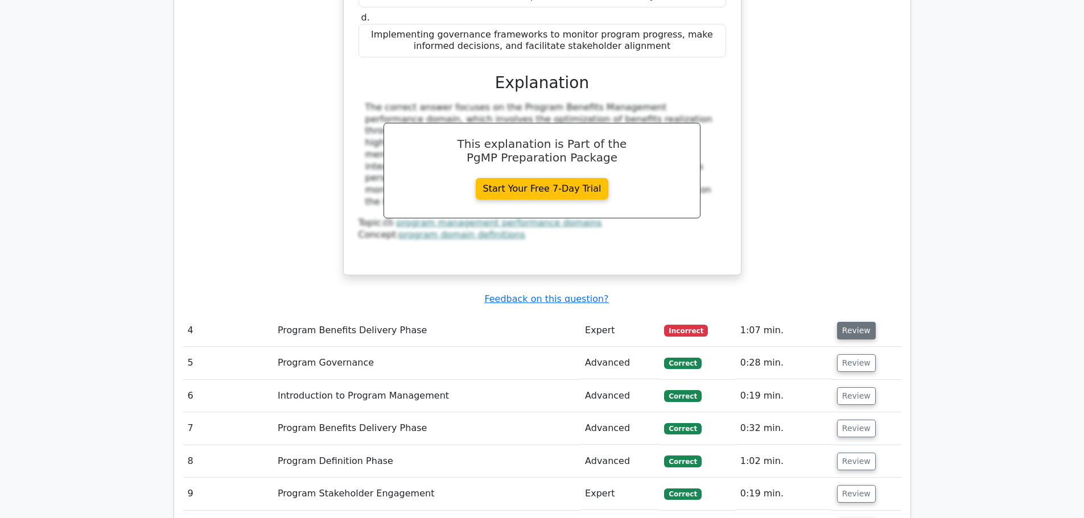
click at [848, 322] on button "Review" at bounding box center [856, 331] width 39 height 18
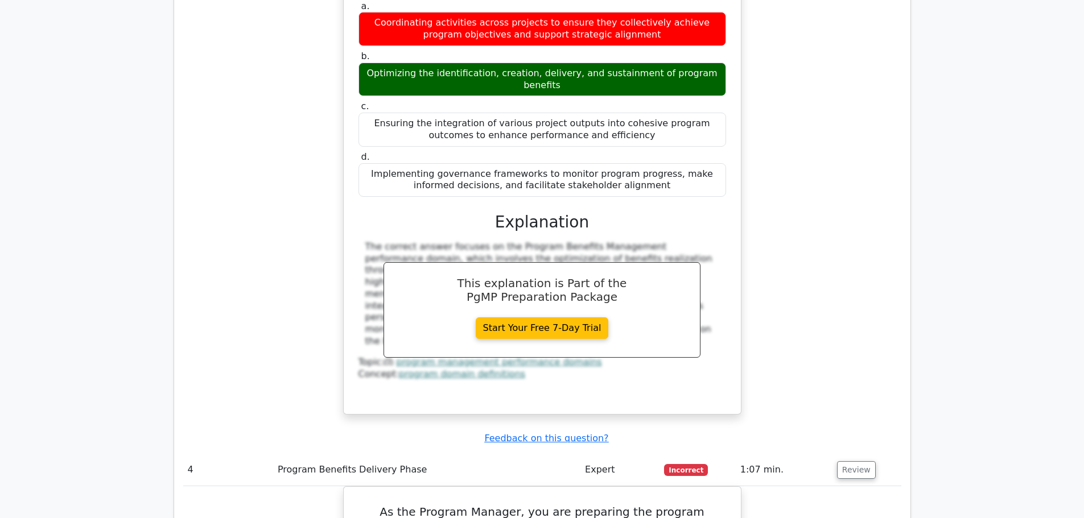
scroll to position [2903, 0]
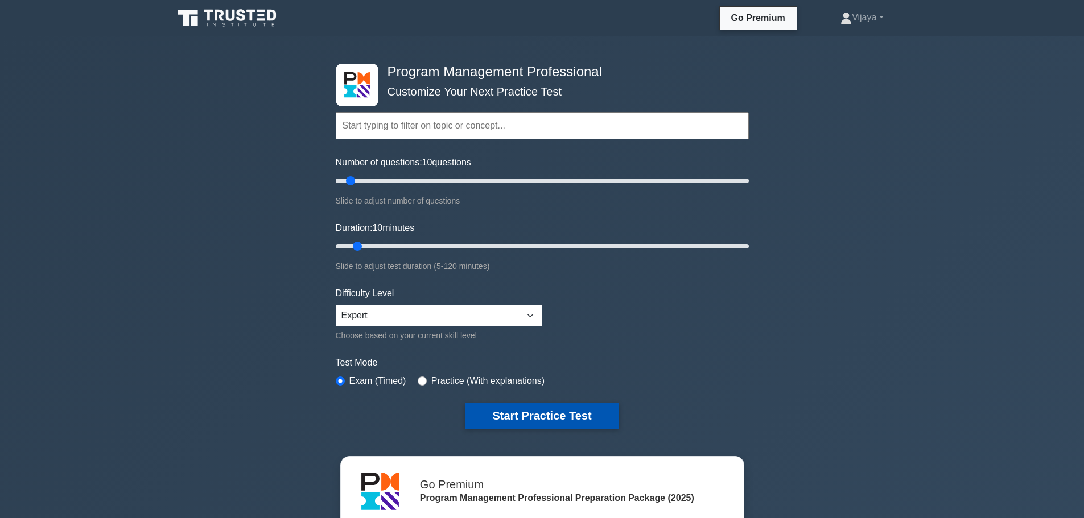
click at [565, 404] on button "Start Practice Test" at bounding box center [542, 416] width 154 height 26
